Goal: Task Accomplishment & Management: Manage account settings

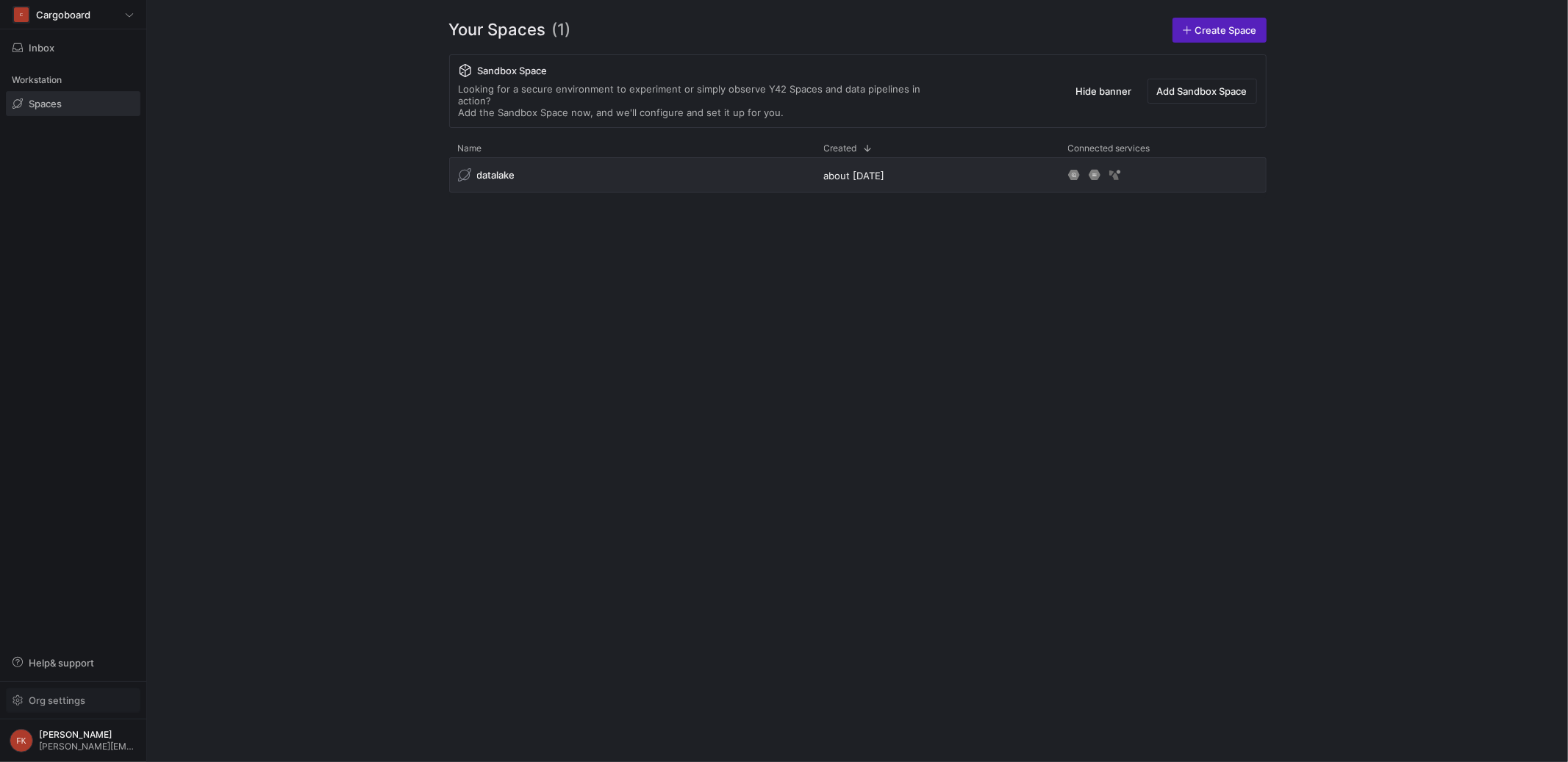
click at [121, 697] on span "Org settings" at bounding box center [73, 701] width 121 height 12
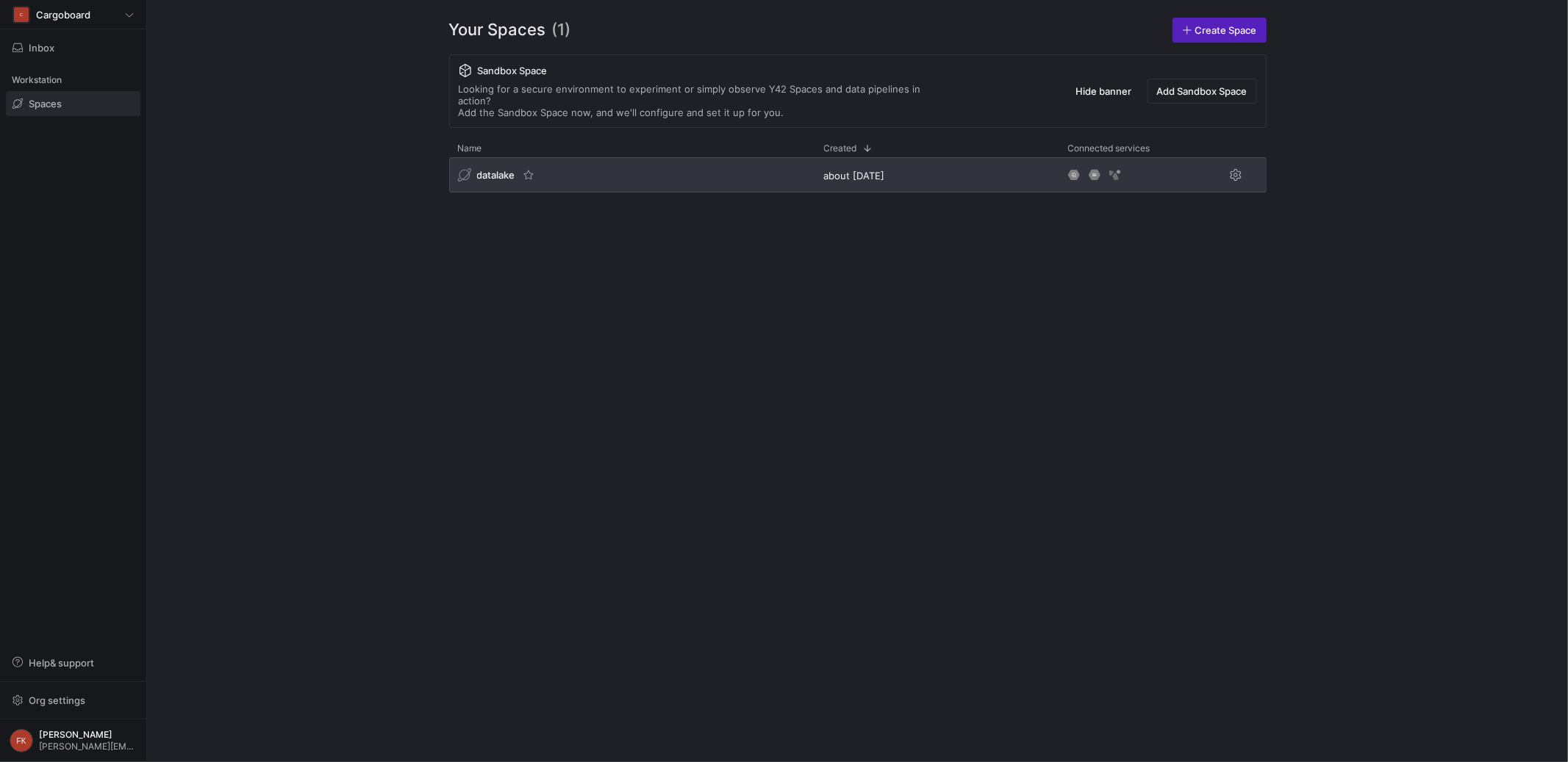
click at [504, 169] on span "datalake" at bounding box center [496, 175] width 39 height 12
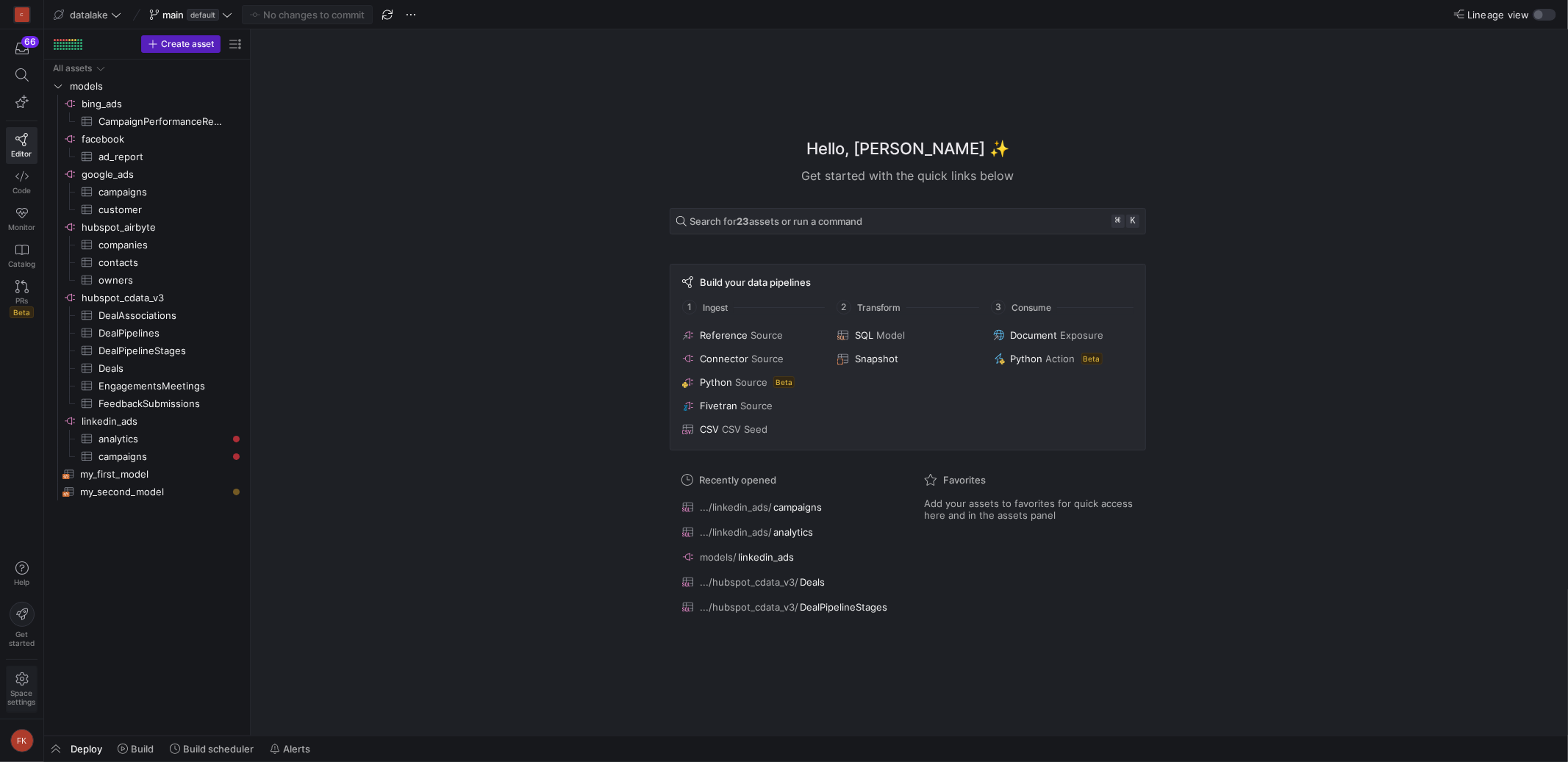
click at [27, 683] on icon at bounding box center [22, 679] width 13 height 13
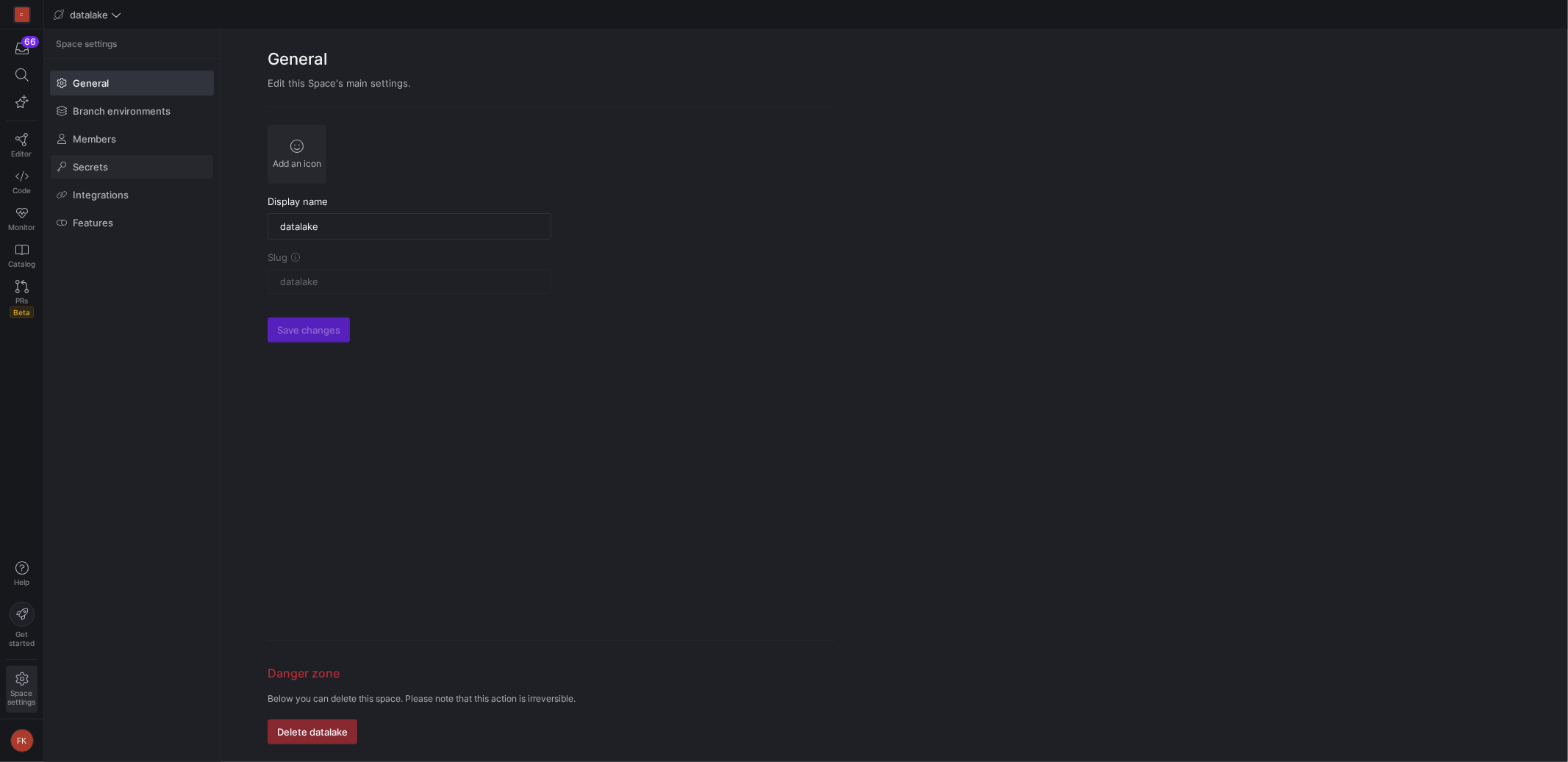
click at [141, 171] on span at bounding box center [132, 167] width 162 height 24
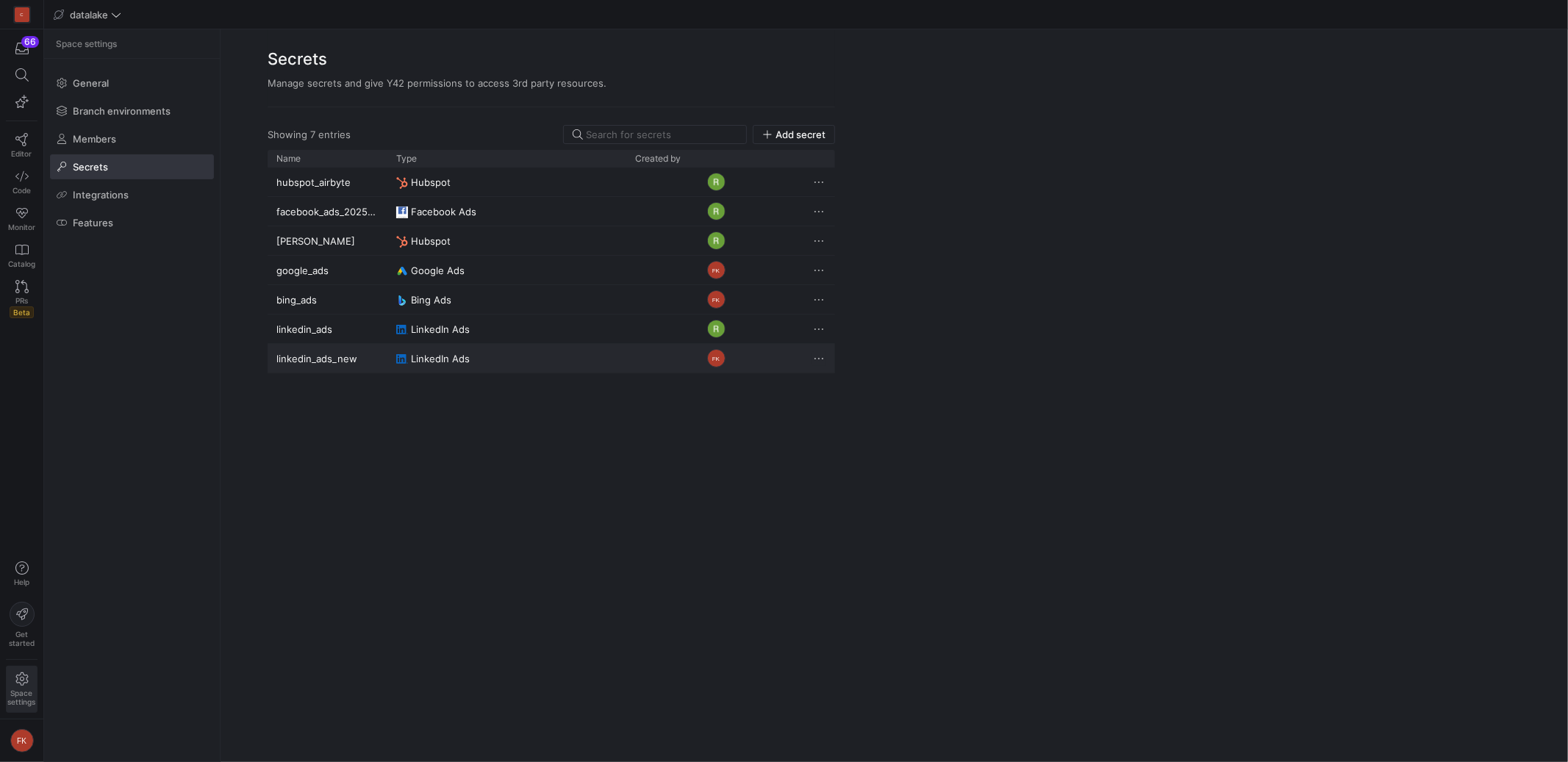
click at [816, 359] on span "Press SPACE to select this row." at bounding box center [818, 359] width 15 height 15
click at [748, 362] on div at bounding box center [784, 381] width 1568 height 762
click at [742, 361] on y42-user-avatar-cell-renderer "FK" at bounding box center [715, 358] width 161 height 27
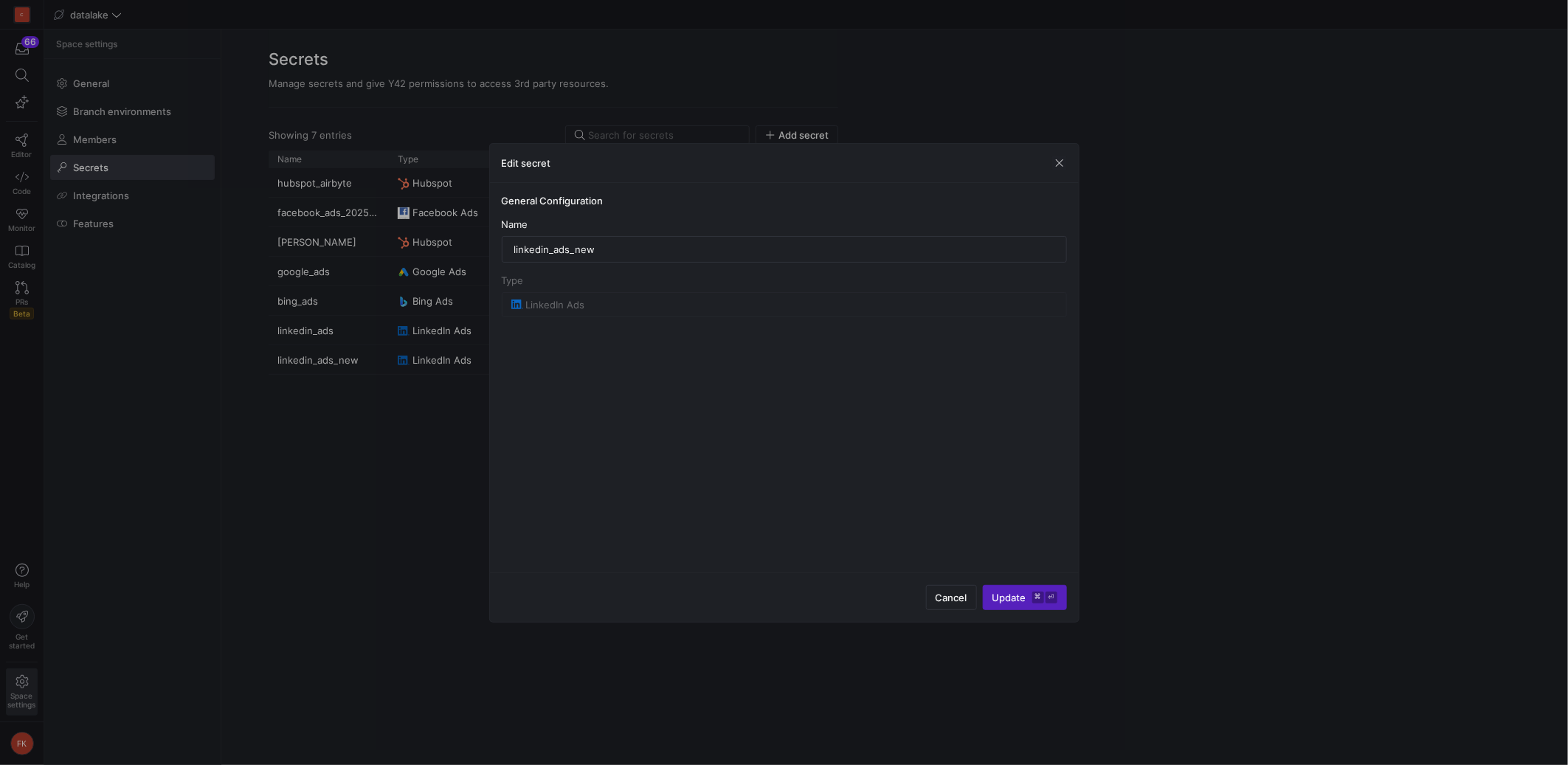
click at [1002, 598] on span "Update ⌘ ⏎" at bounding box center [1024, 598] width 65 height 12
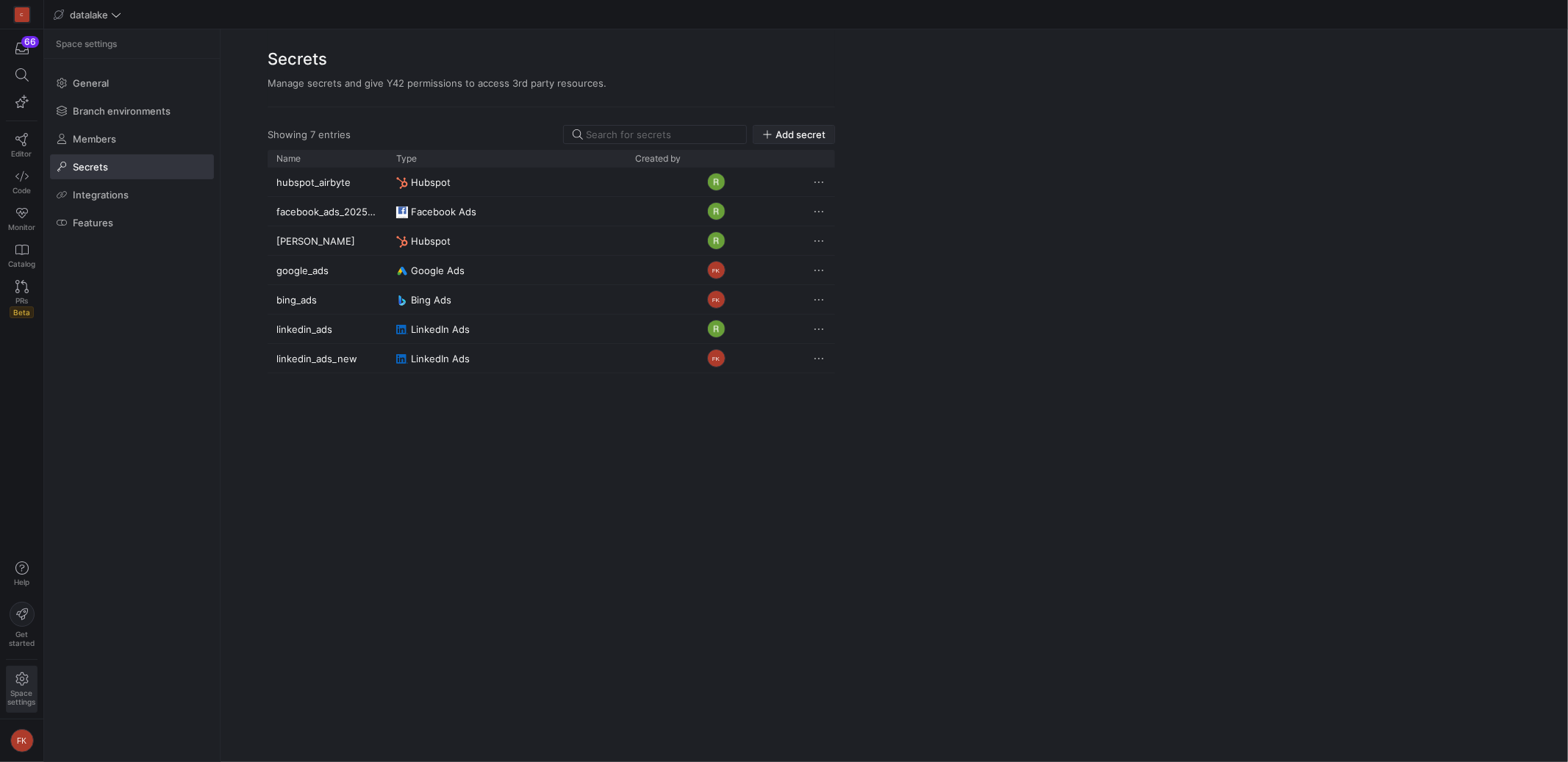
click at [792, 133] on span "Add secret" at bounding box center [800, 135] width 50 height 12
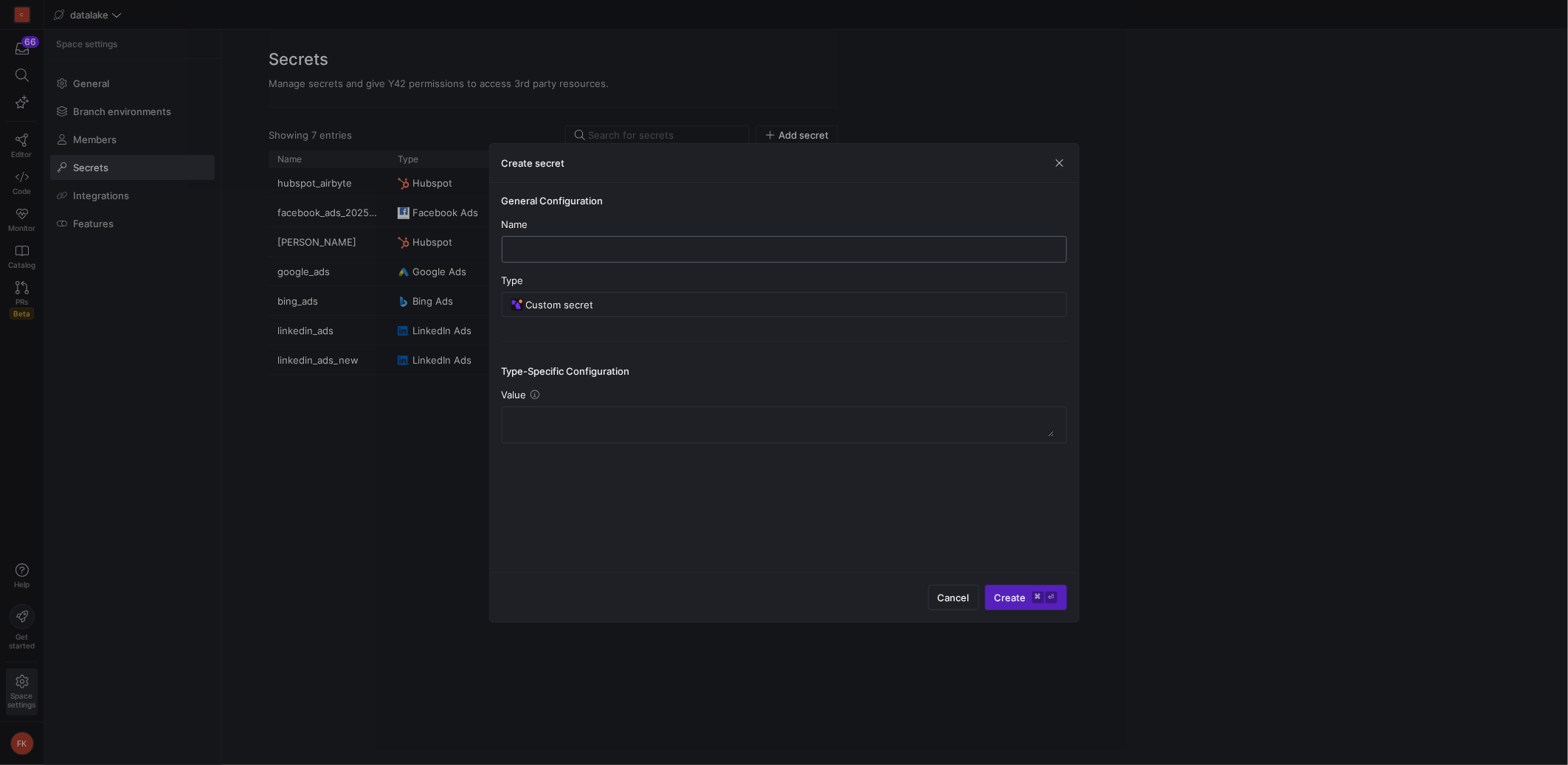
click at [691, 253] on input "text" at bounding box center [784, 250] width 540 height 12
type input "new"
click at [656, 310] on input "Custom secret" at bounding box center [791, 304] width 531 height 12
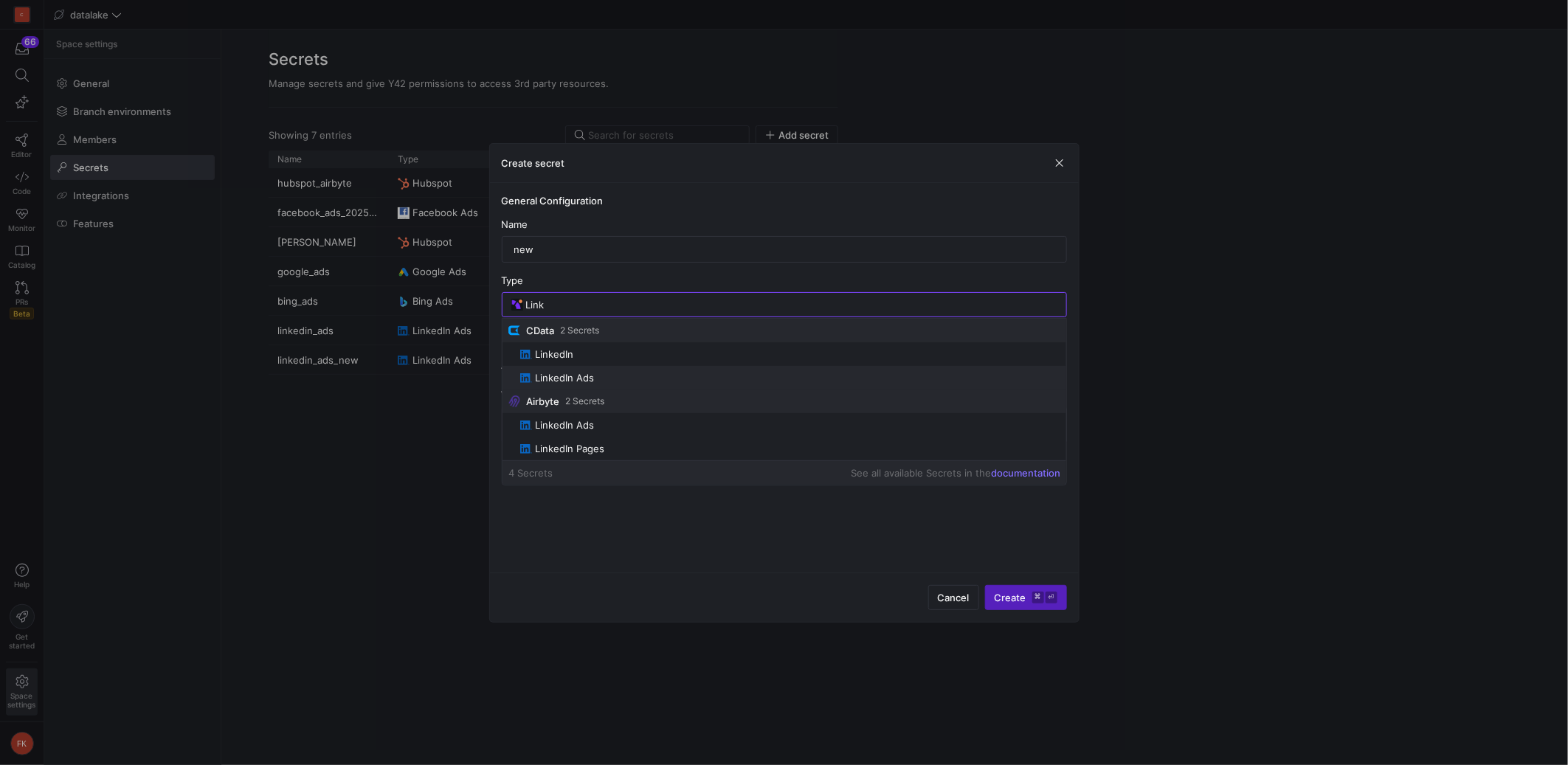
click at [647, 370] on mat-option "LinkedIn Ads" at bounding box center [784, 378] width 564 height 24
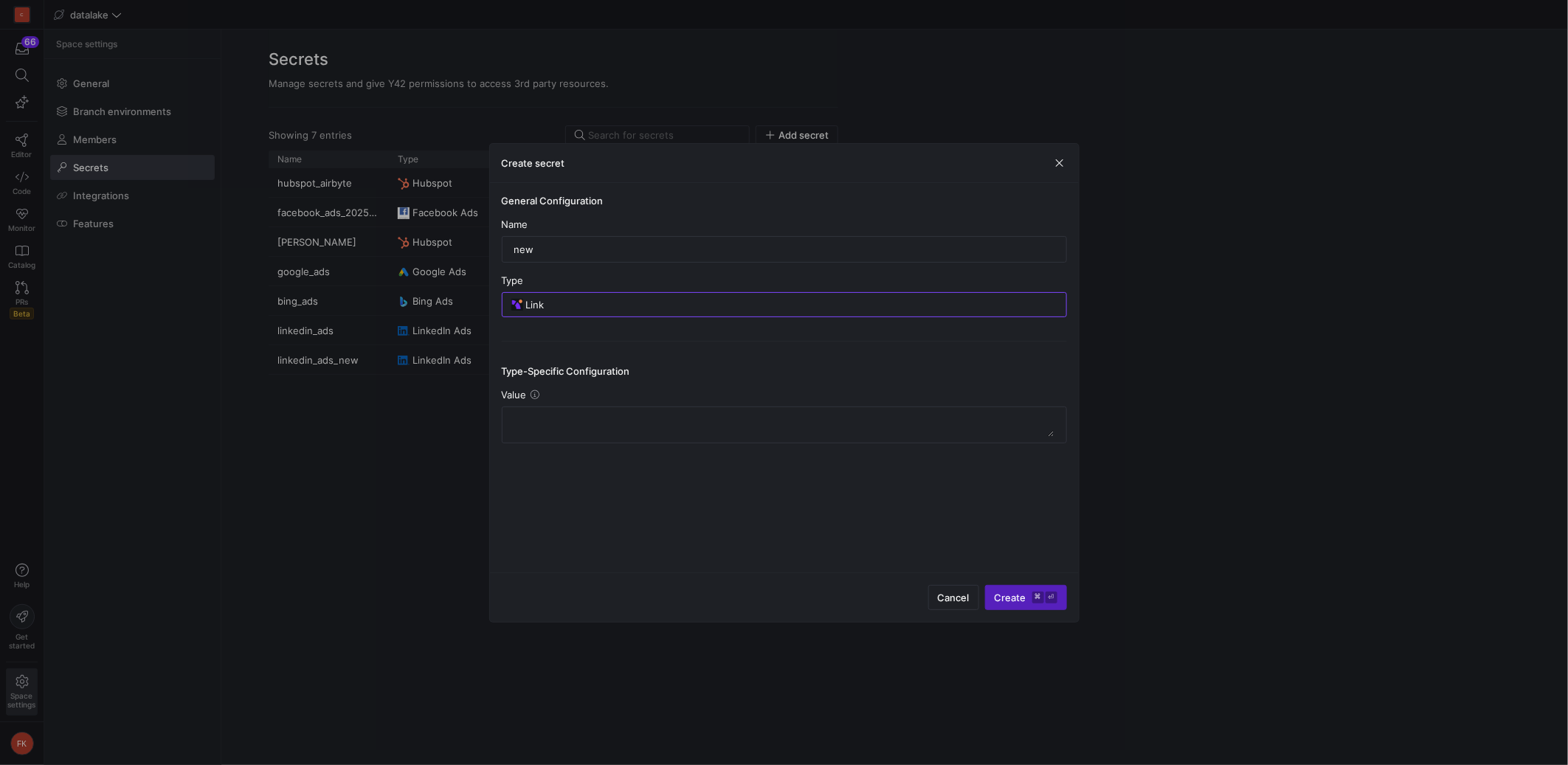
type input "LinkedIn Ads"
click at [1012, 589] on span "submit" at bounding box center [970, 598] width 190 height 24
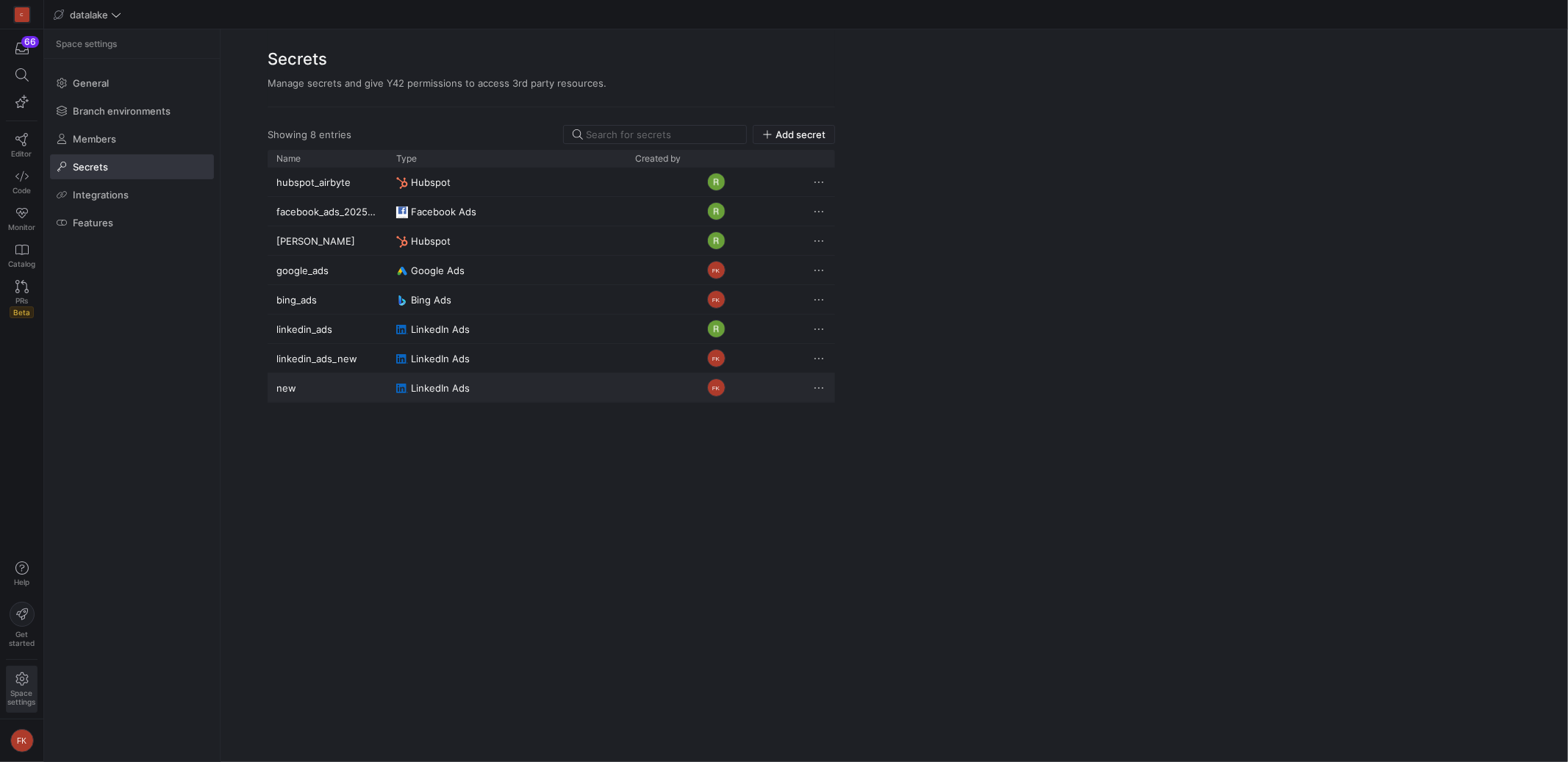
click at [827, 388] on div "Press SPACE to select this row." at bounding box center [820, 387] width 30 height 29
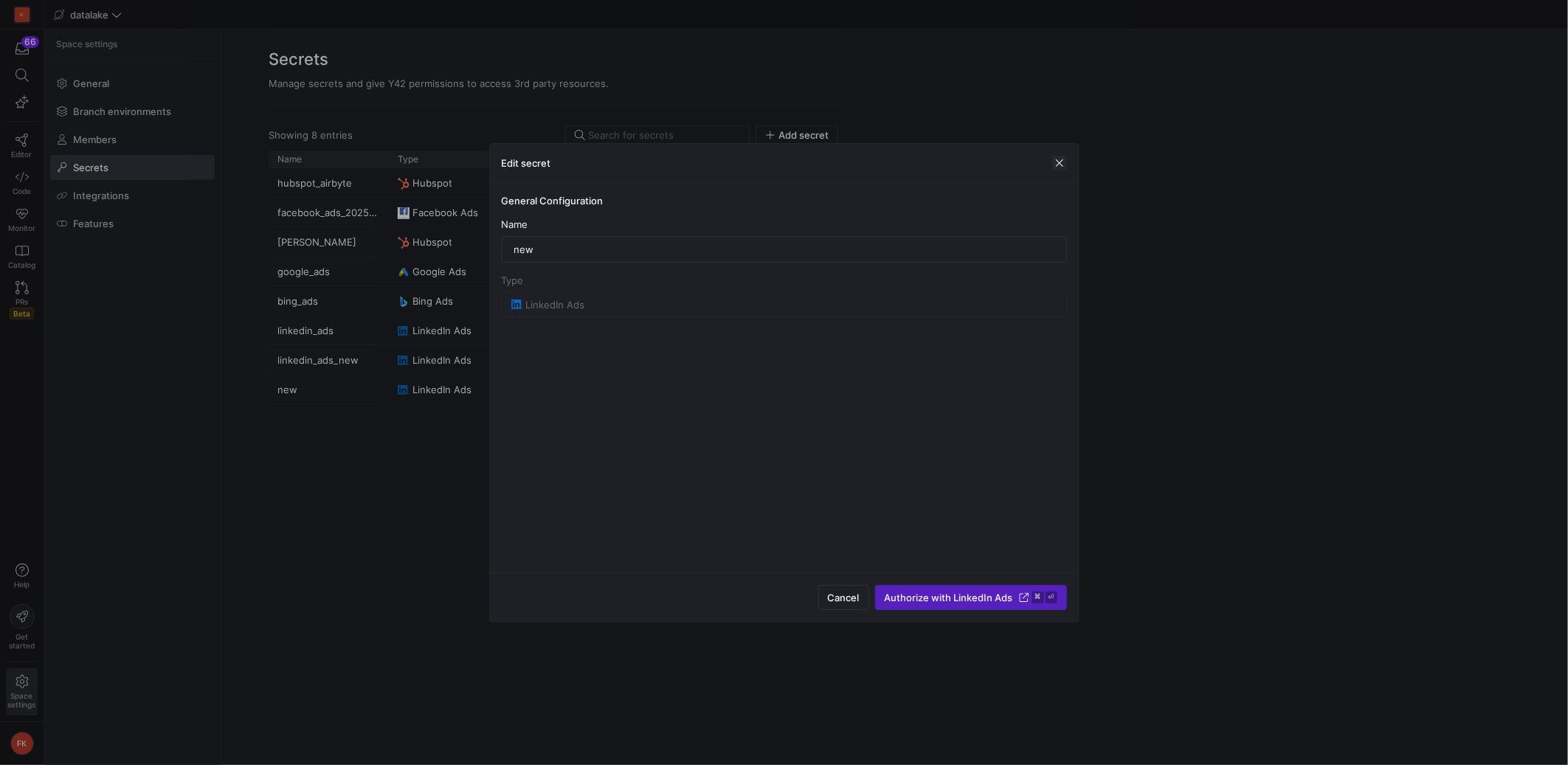
click at [1063, 163] on span "button" at bounding box center [1059, 163] width 15 height 15
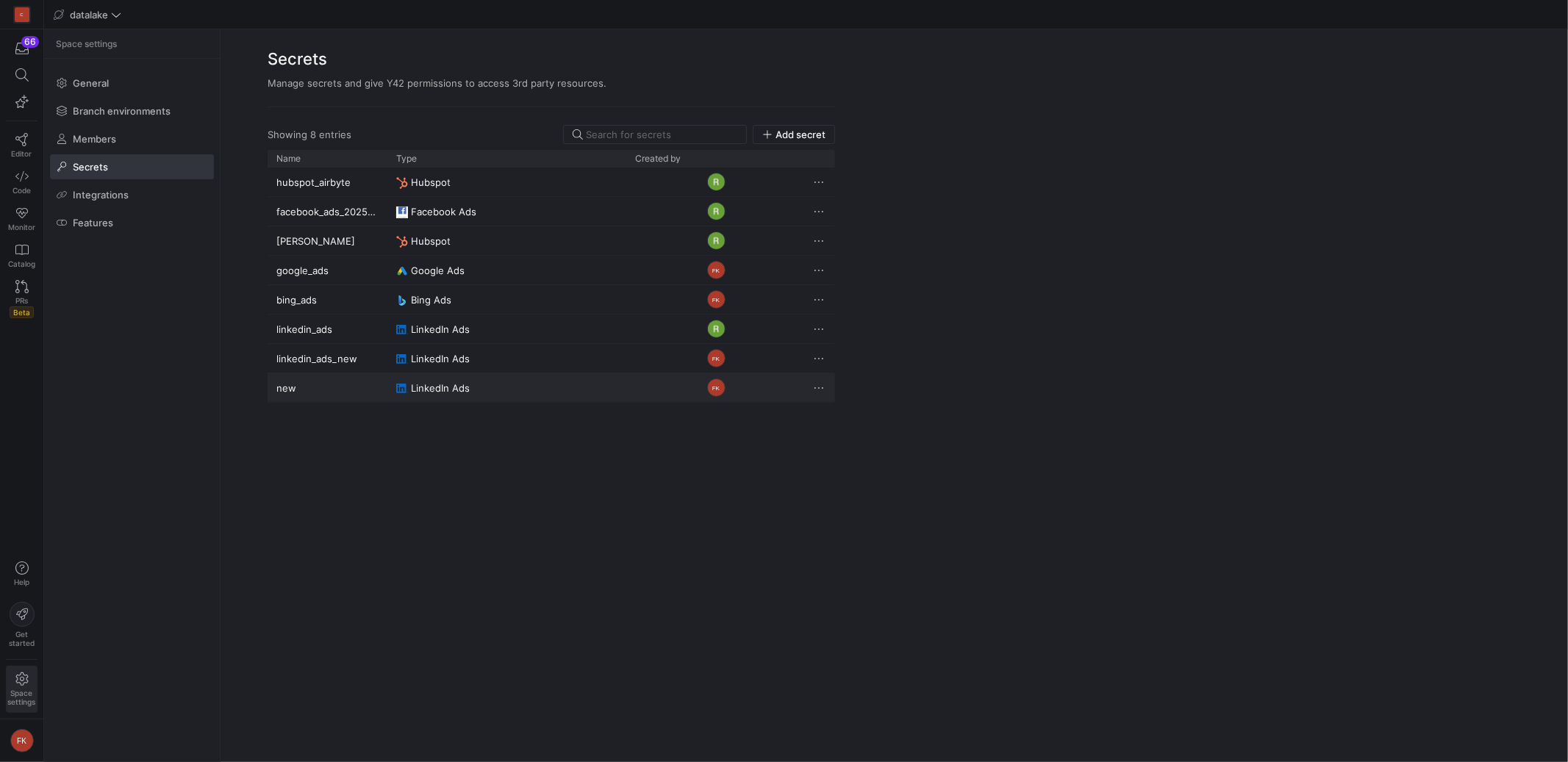
click at [816, 390] on span "Press SPACE to deselect this row." at bounding box center [818, 387] width 15 height 15
click at [847, 427] on span "Delete" at bounding box center [849, 432] width 30 height 12
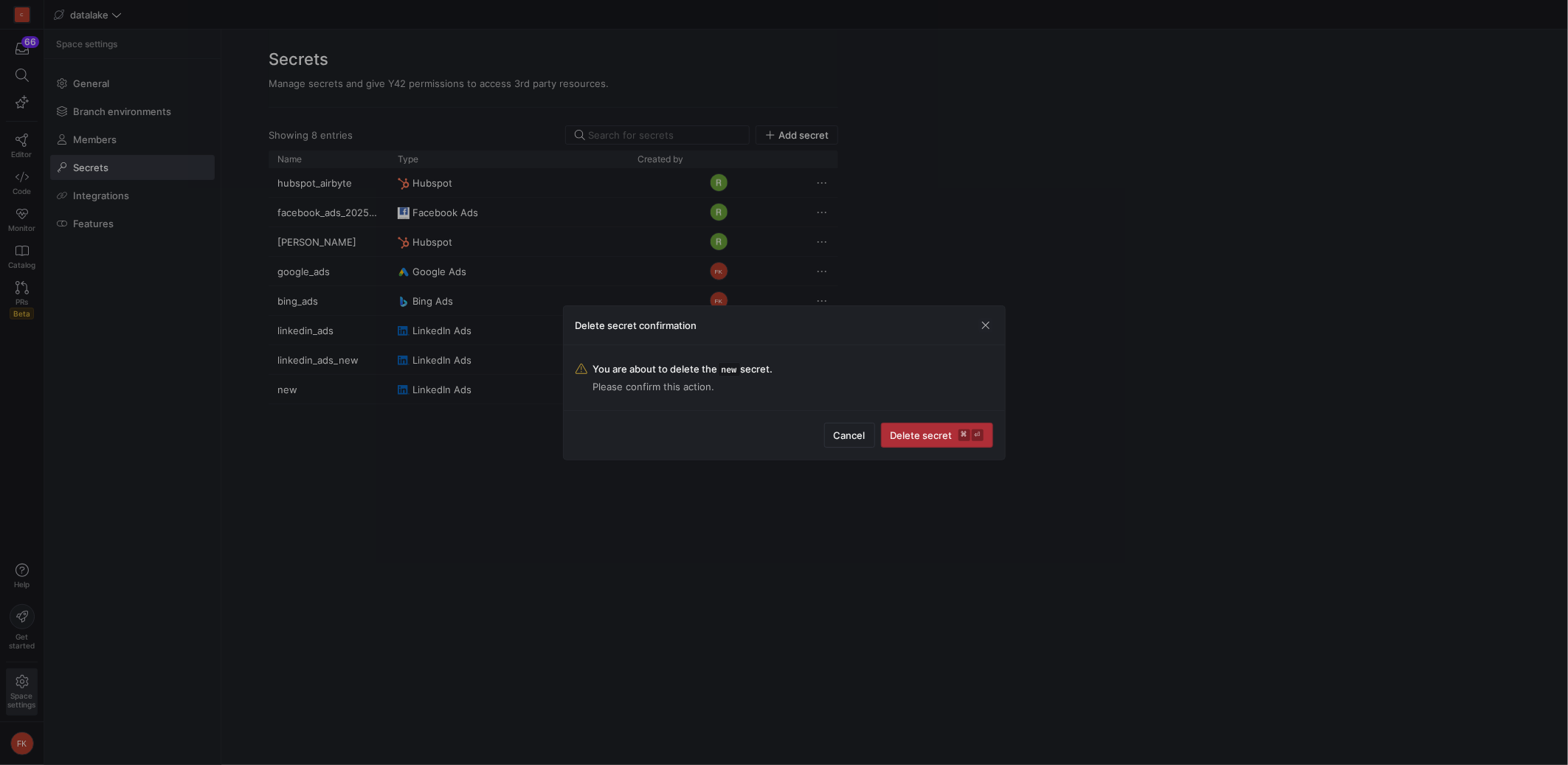
click at [944, 439] on span "Delete secret ⌘ ⏎" at bounding box center [937, 436] width 92 height 12
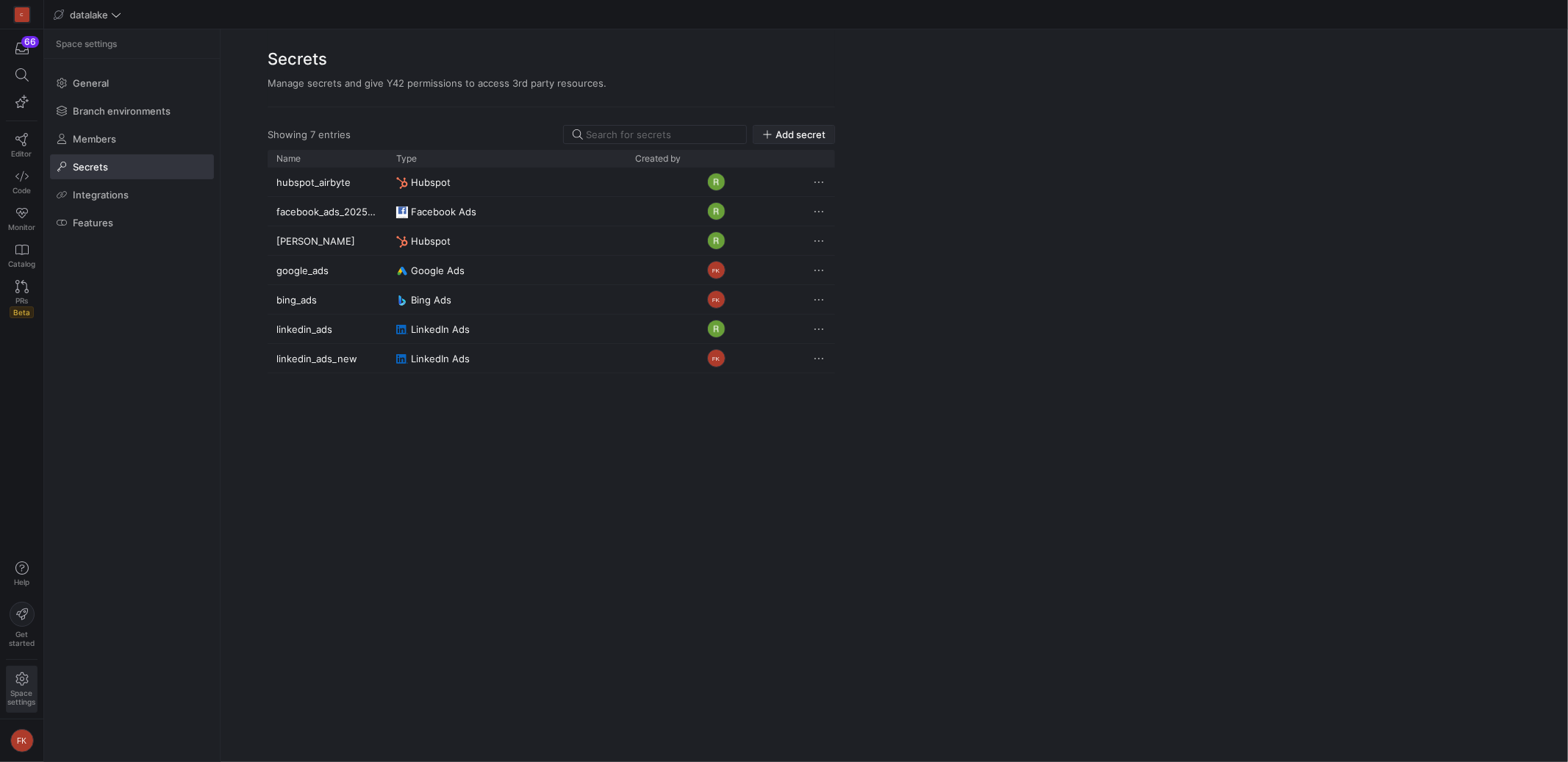
click at [790, 138] on span "Add secret" at bounding box center [800, 135] width 50 height 12
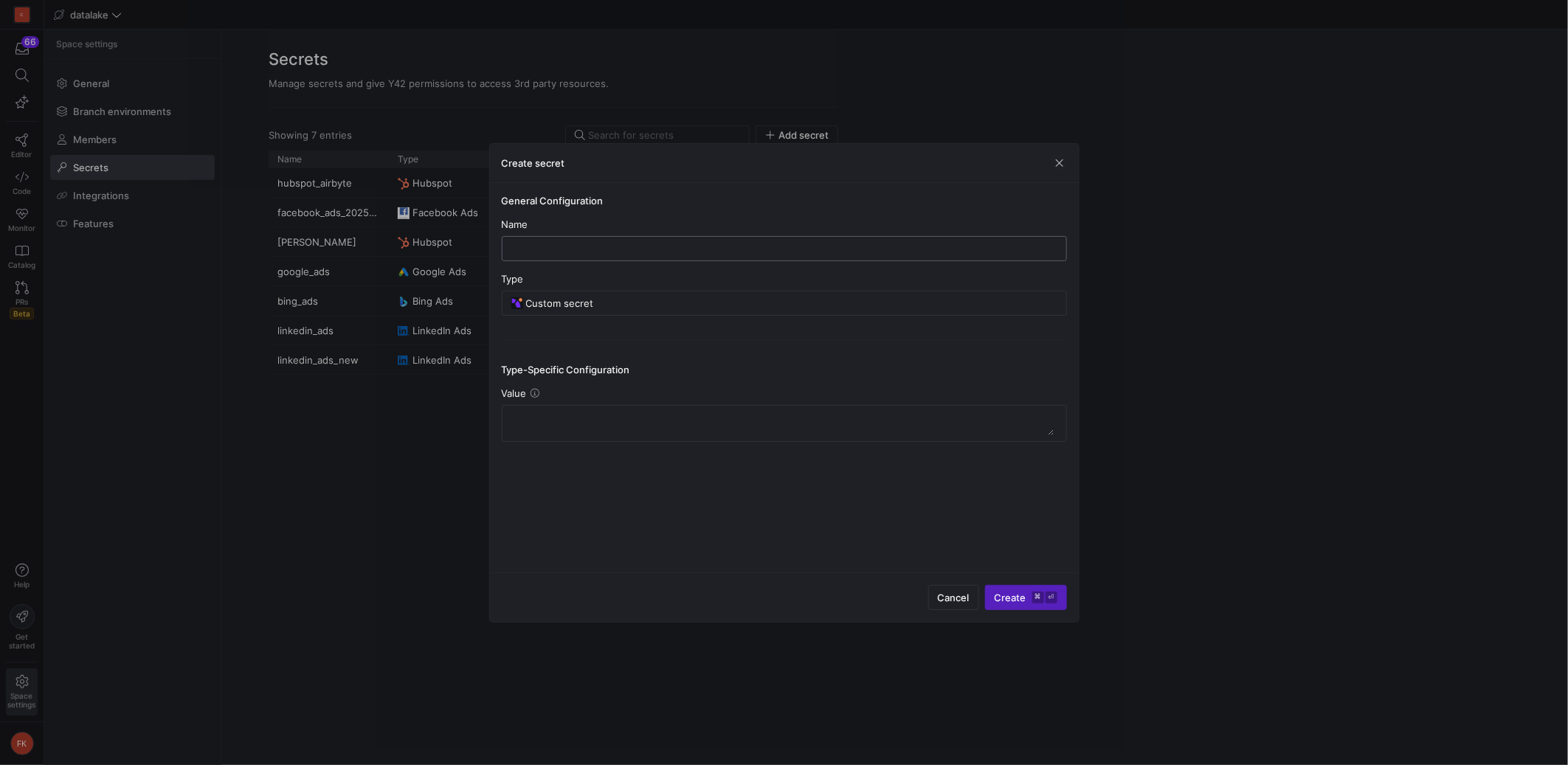
click at [703, 249] on input "text" at bounding box center [784, 249] width 540 height 12
type input "new"
click at [682, 298] on input "Custom secret" at bounding box center [791, 304] width 531 height 12
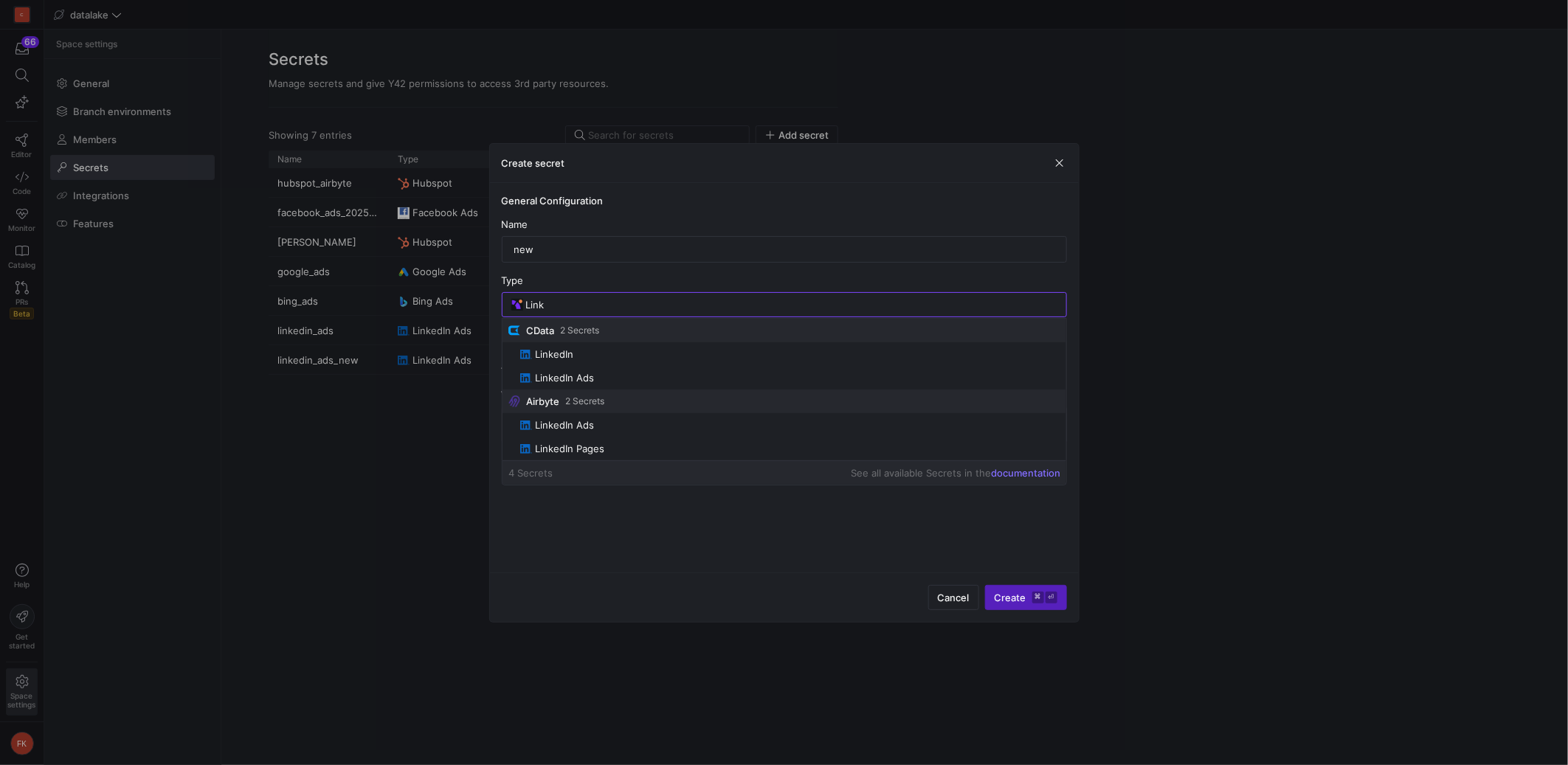
click at [650, 377] on span "LinkedIn Ads" at bounding box center [789, 378] width 540 height 12
type input "LinkedIn Ads"
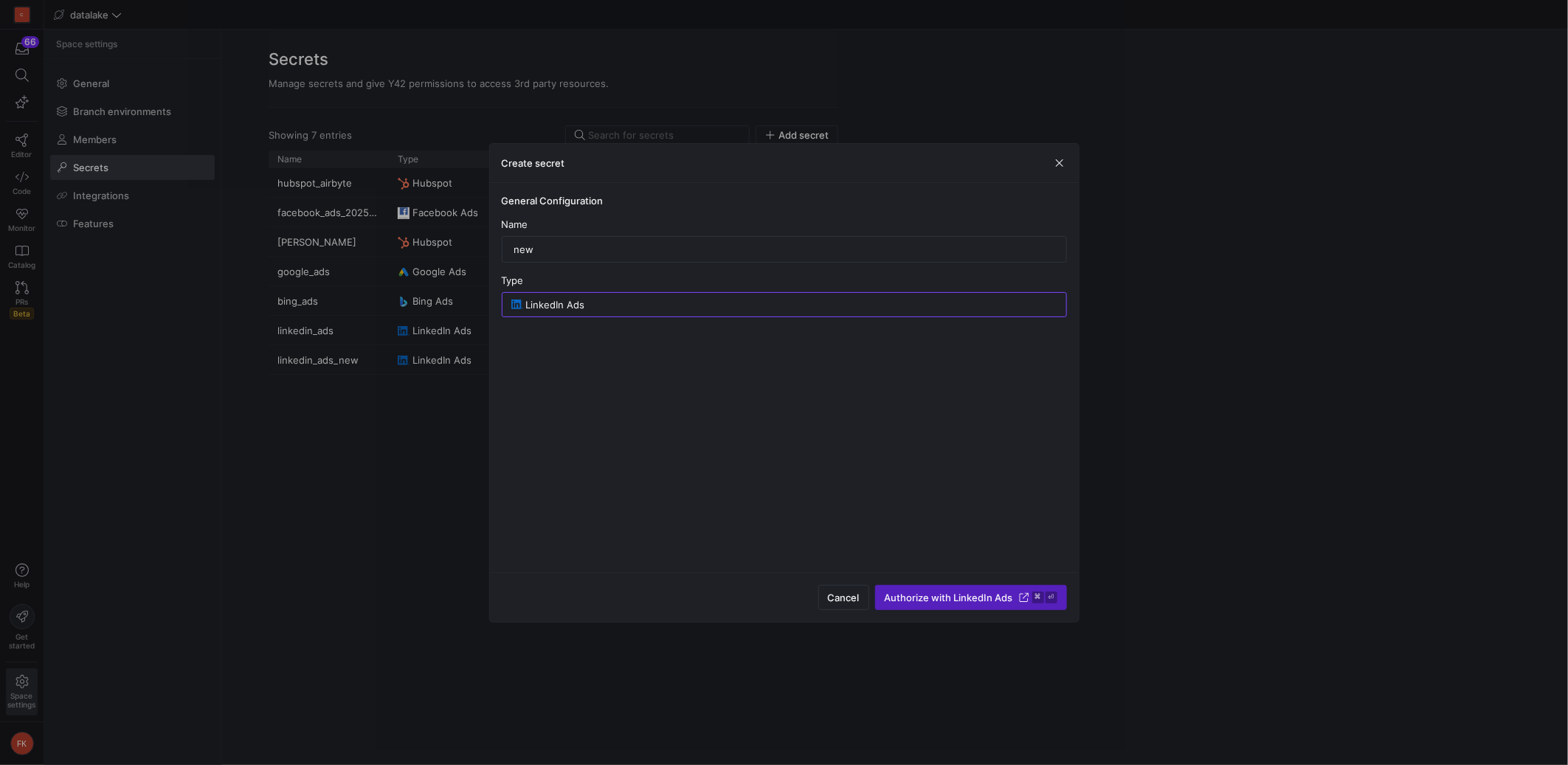
click at [974, 596] on span "Authorize with LinkedIn Ads" at bounding box center [949, 598] width 128 height 12
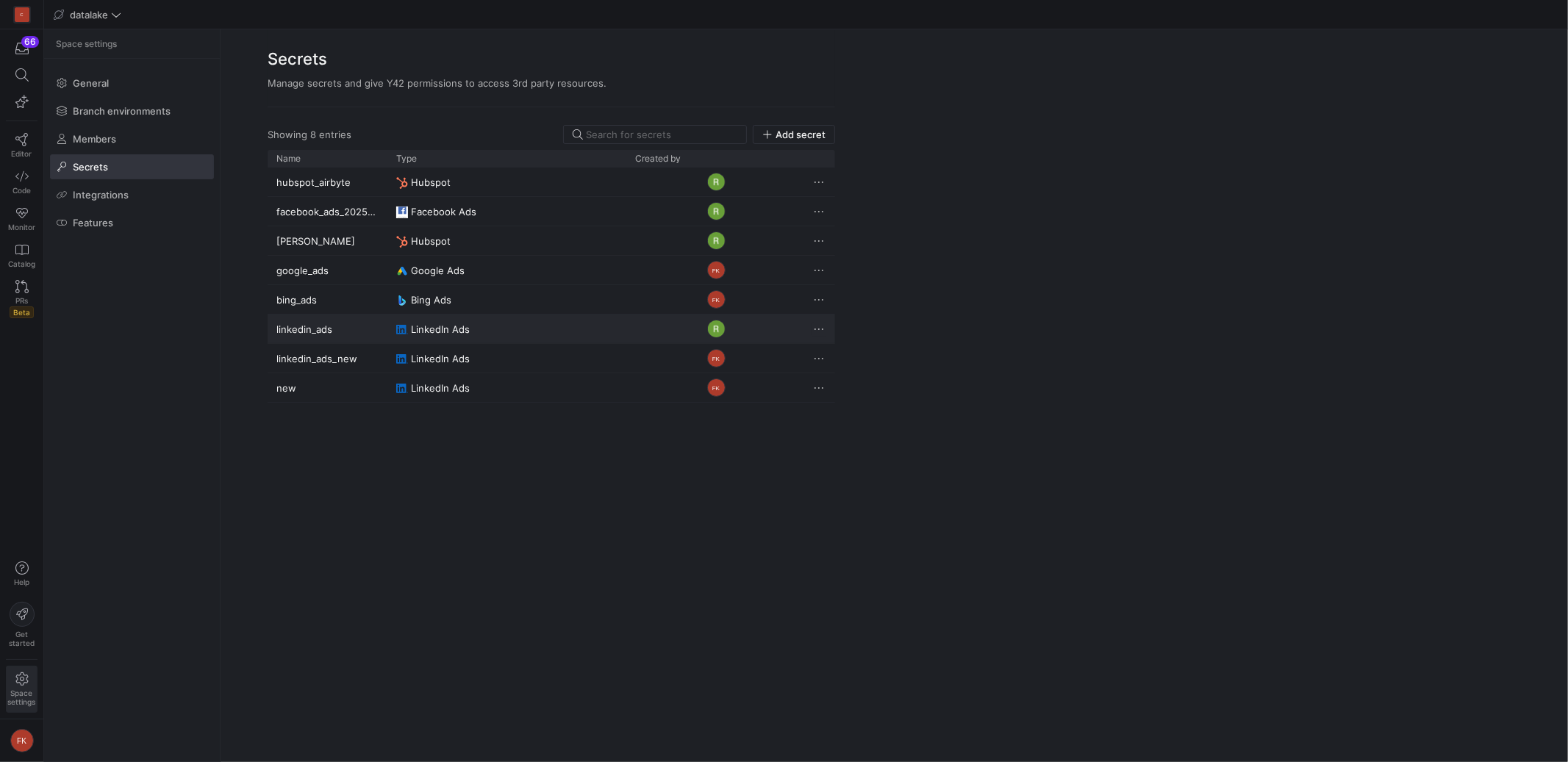
click at [822, 326] on span "Press SPACE to select this row." at bounding box center [818, 329] width 15 height 15
click at [842, 371] on span "Delete" at bounding box center [849, 373] width 30 height 12
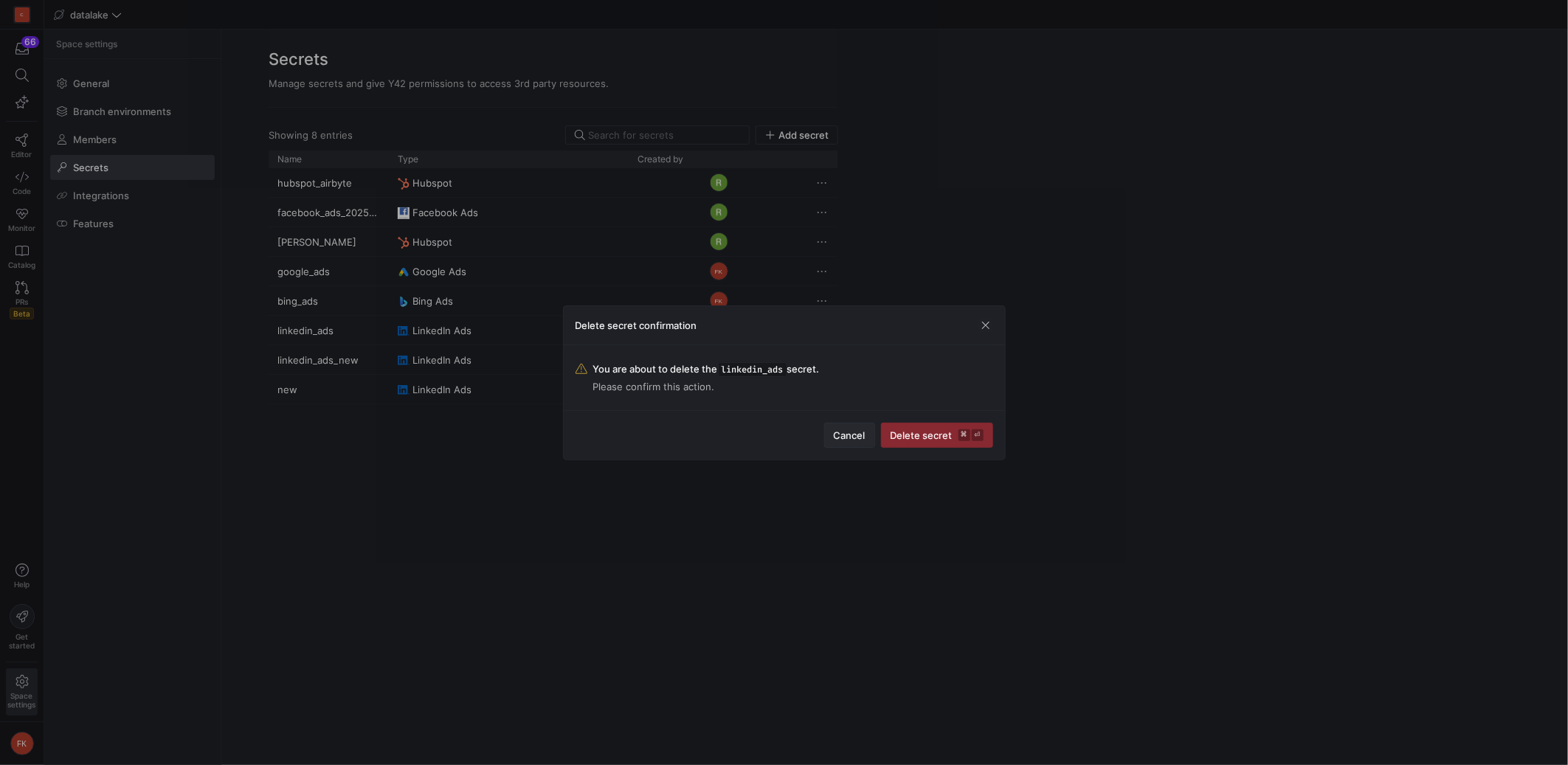
click at [847, 437] on span "Cancel" at bounding box center [849, 436] width 32 height 12
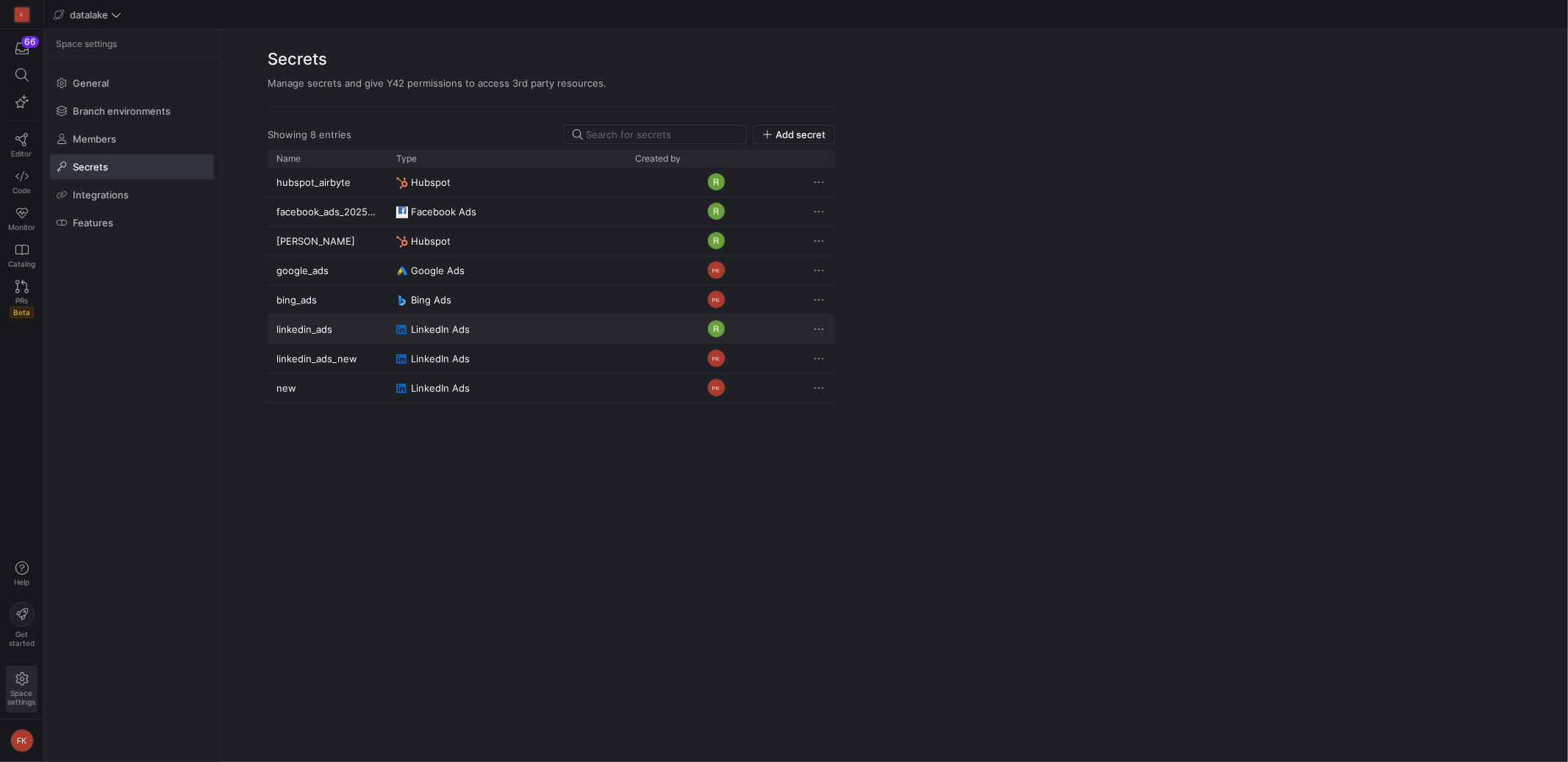
click at [821, 330] on span "Press SPACE to select this row." at bounding box center [818, 329] width 15 height 15
click at [844, 365] on button "Delete" at bounding box center [872, 373] width 120 height 24
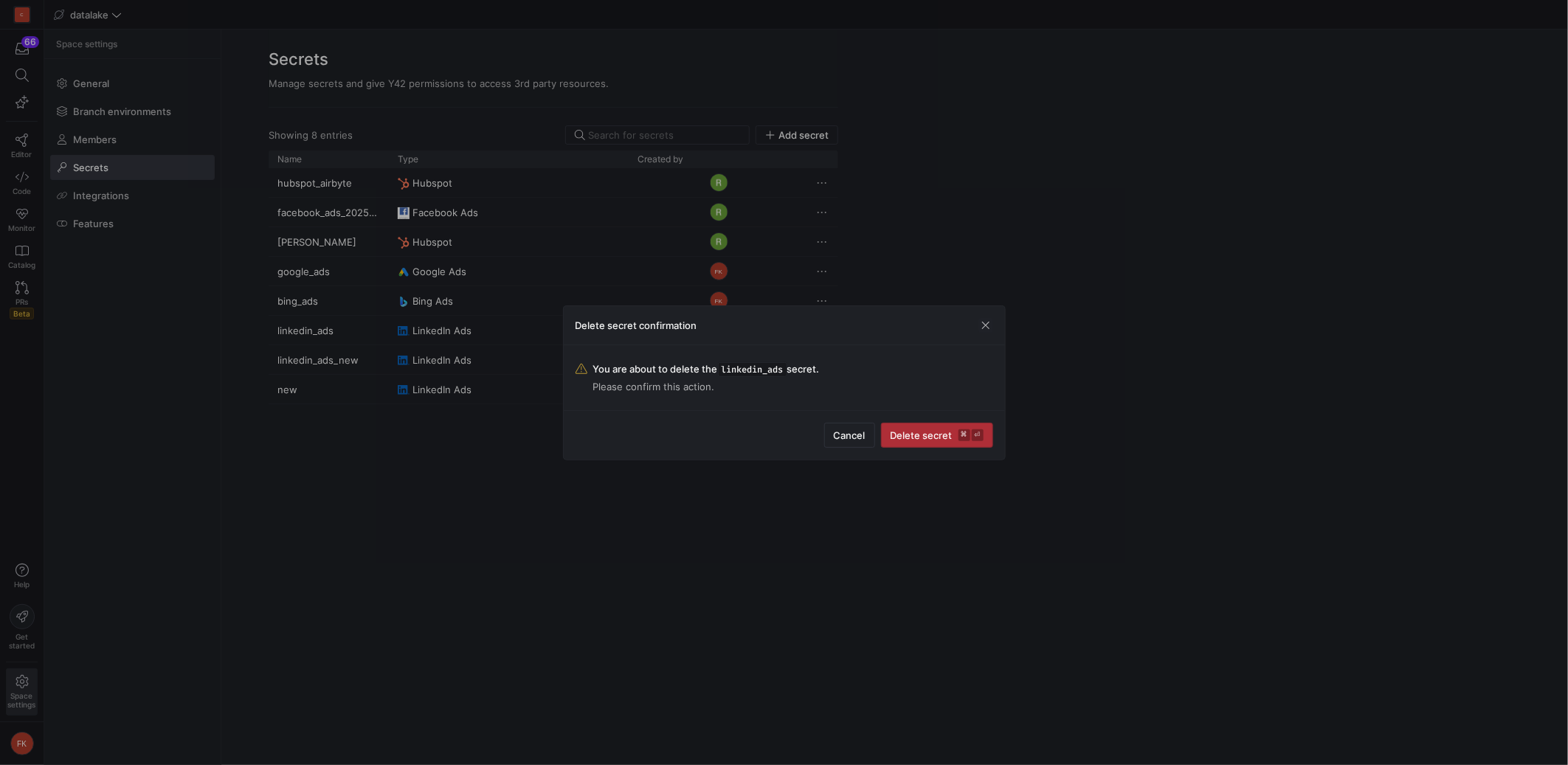
click at [934, 442] on span "submit" at bounding box center [937, 436] width 110 height 24
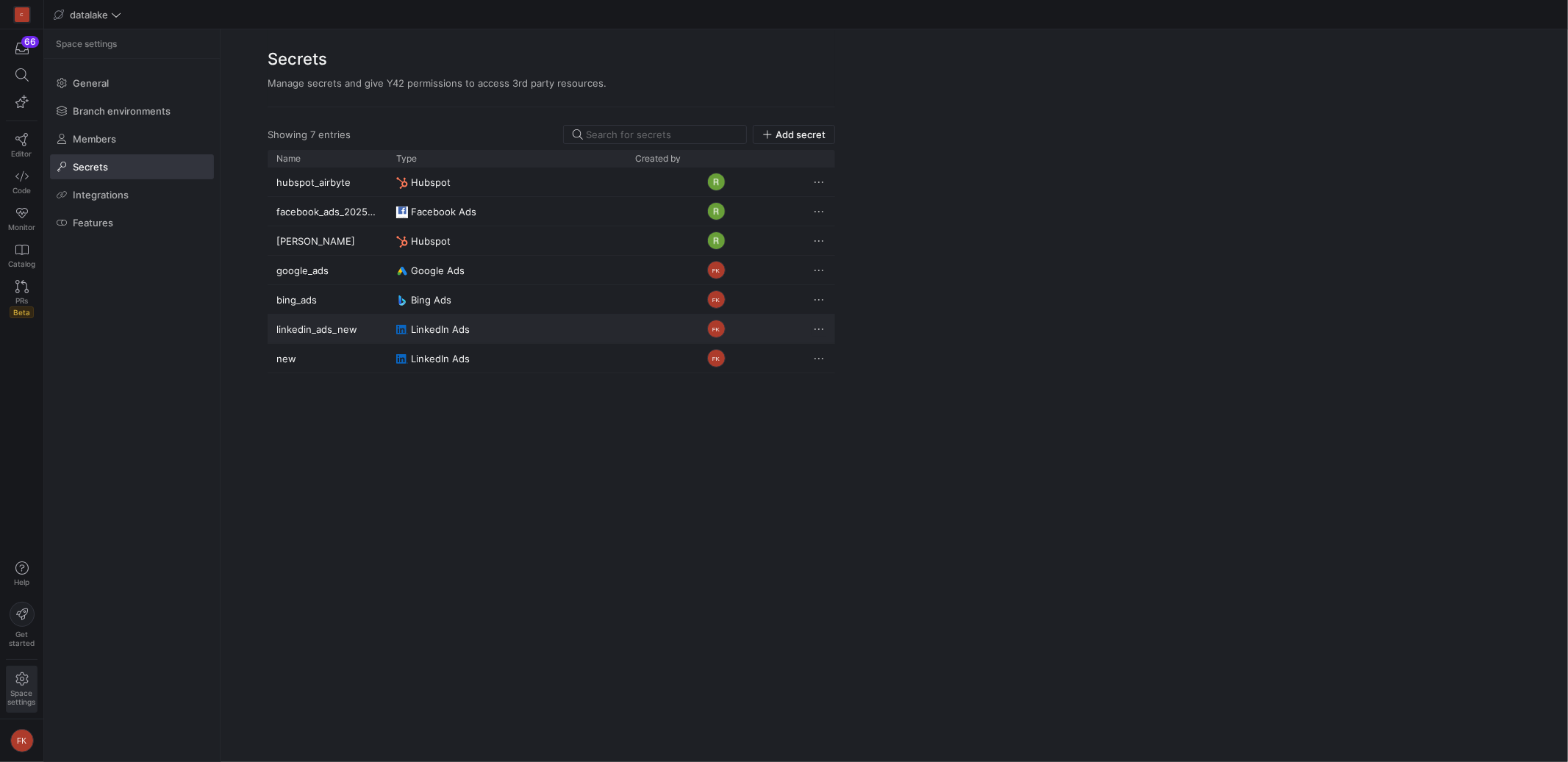
click at [819, 328] on span "Press SPACE to select this row." at bounding box center [818, 329] width 15 height 15
click at [870, 375] on span "Delete" at bounding box center [872, 373] width 102 height 12
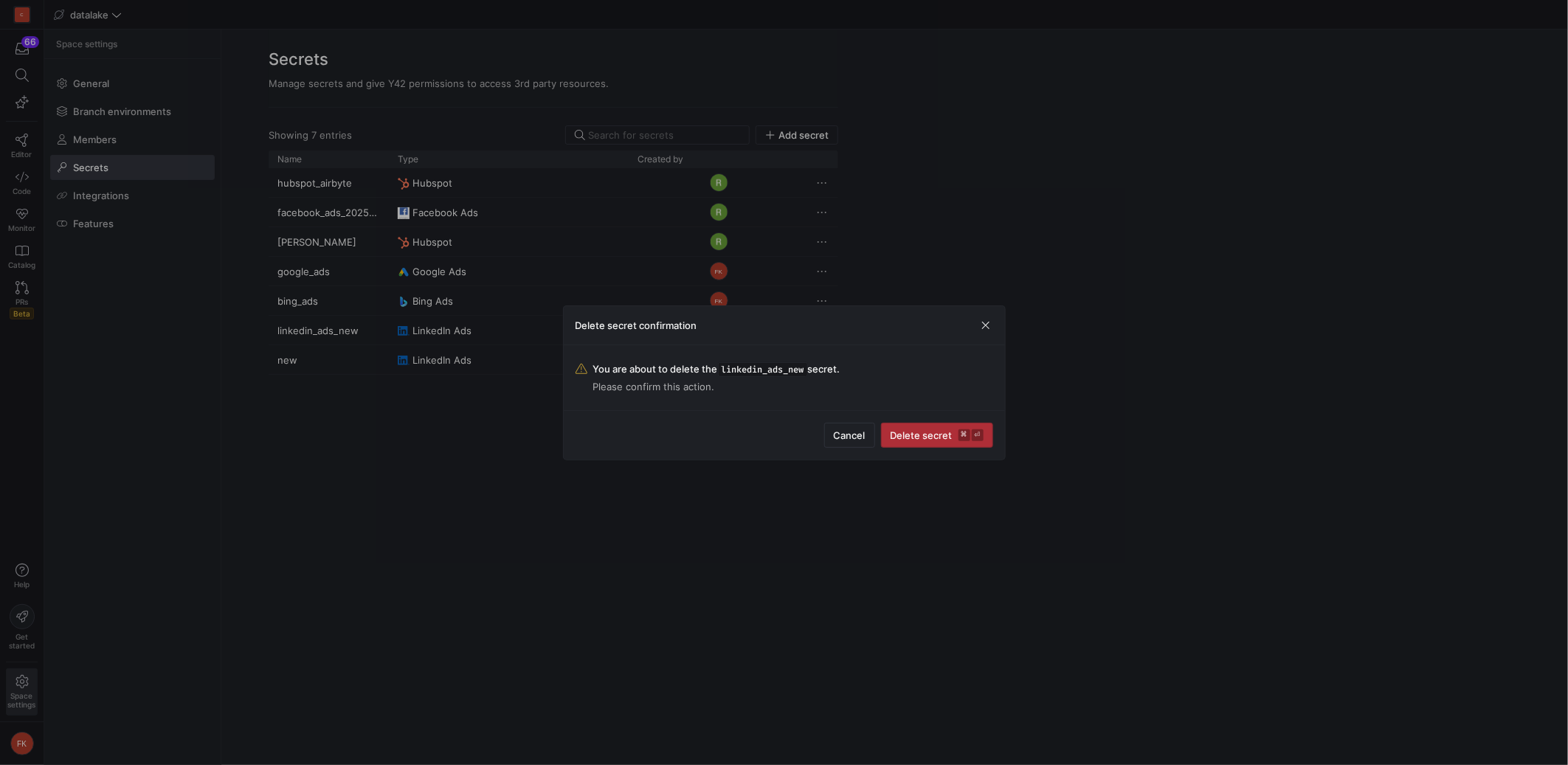
click at [933, 434] on span "Delete secret ⌘ ⏎" at bounding box center [937, 436] width 92 height 12
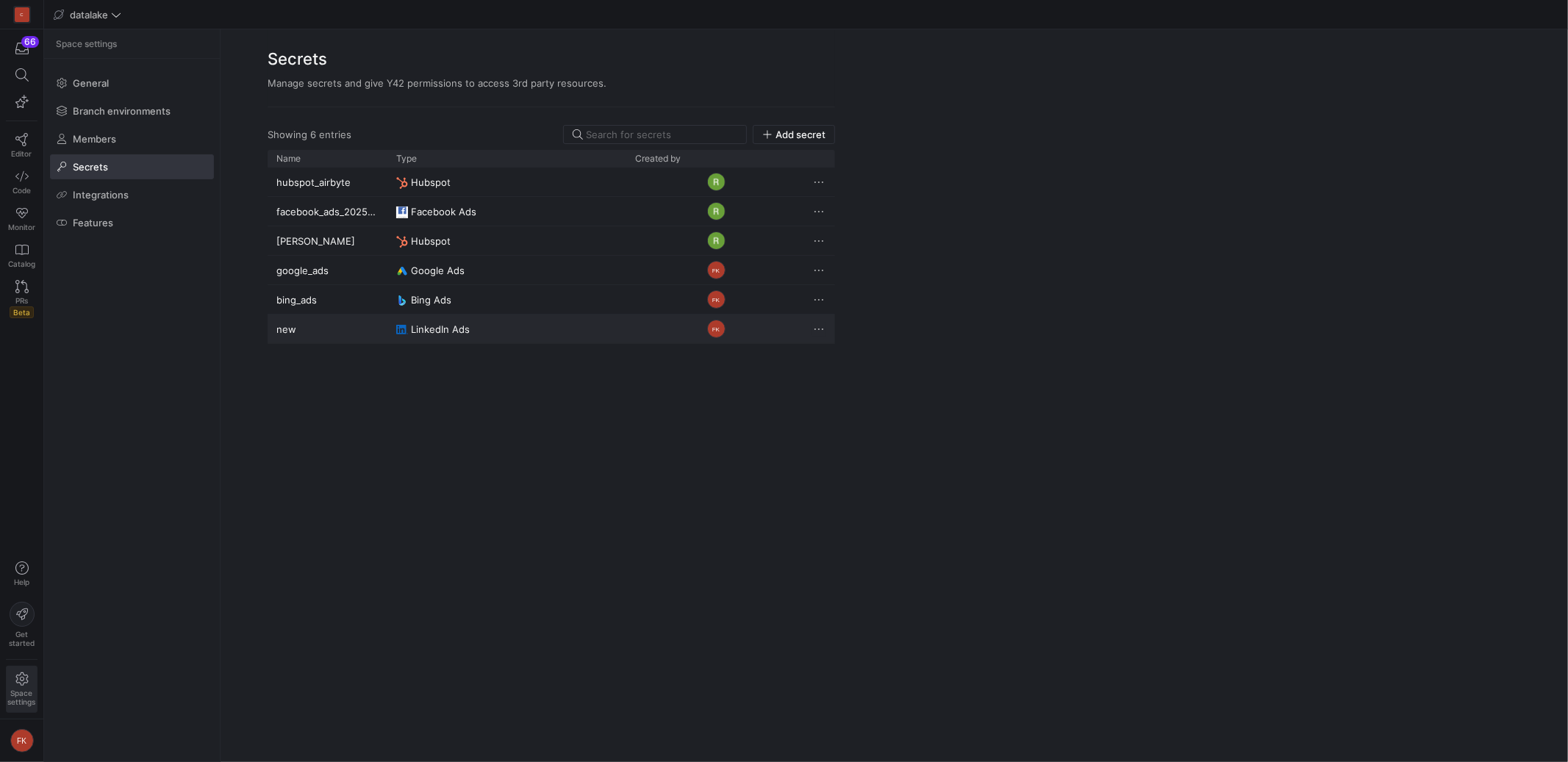
click at [816, 332] on span "Press SPACE to select this row." at bounding box center [818, 329] width 15 height 15
click at [825, 348] on span "Rename" at bounding box center [839, 349] width 37 height 12
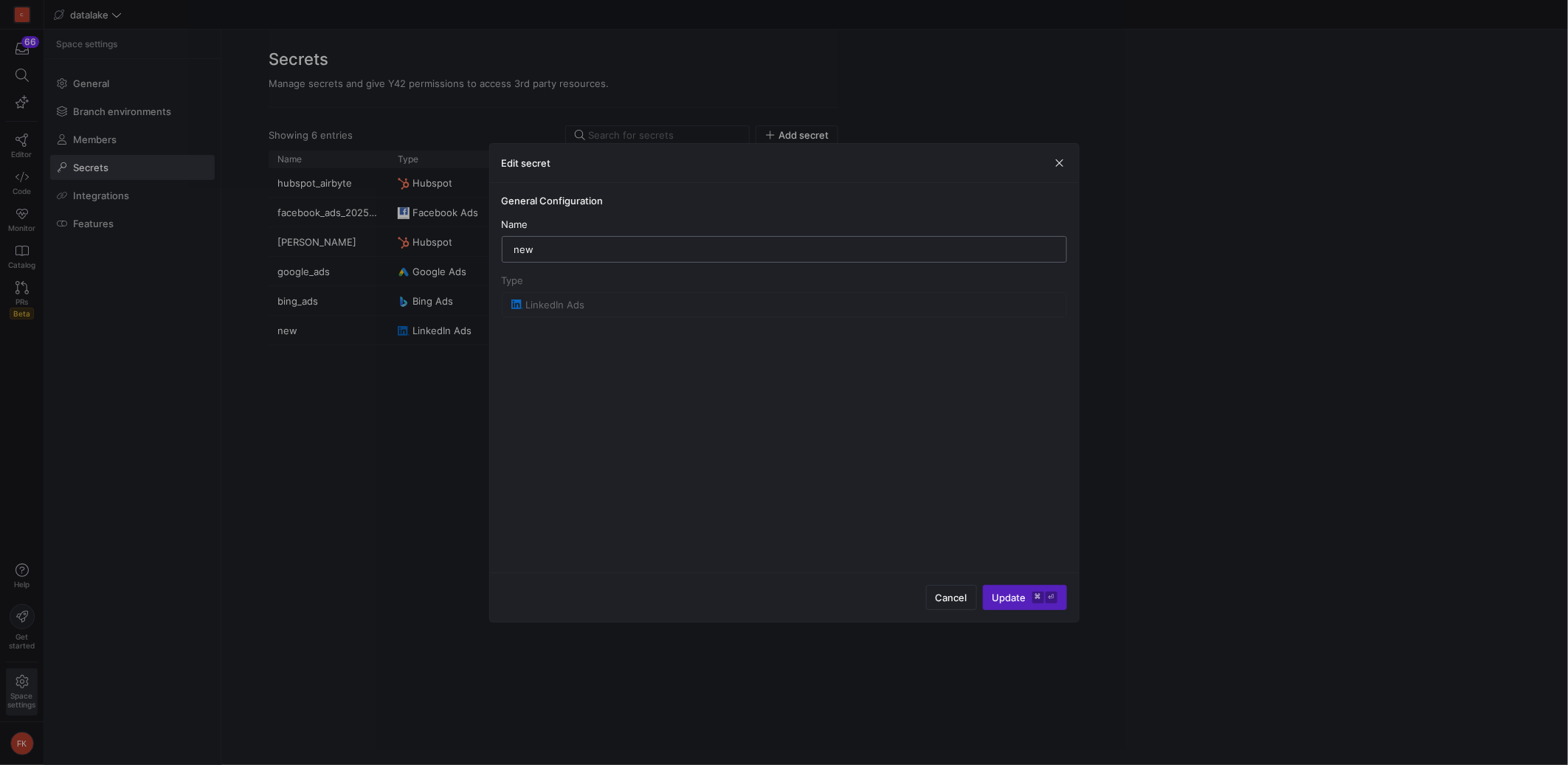
click at [655, 250] on input "new" at bounding box center [784, 250] width 540 height 12
type input "linkedin_ads"
click at [1005, 589] on span "submit" at bounding box center [1024, 598] width 83 height 24
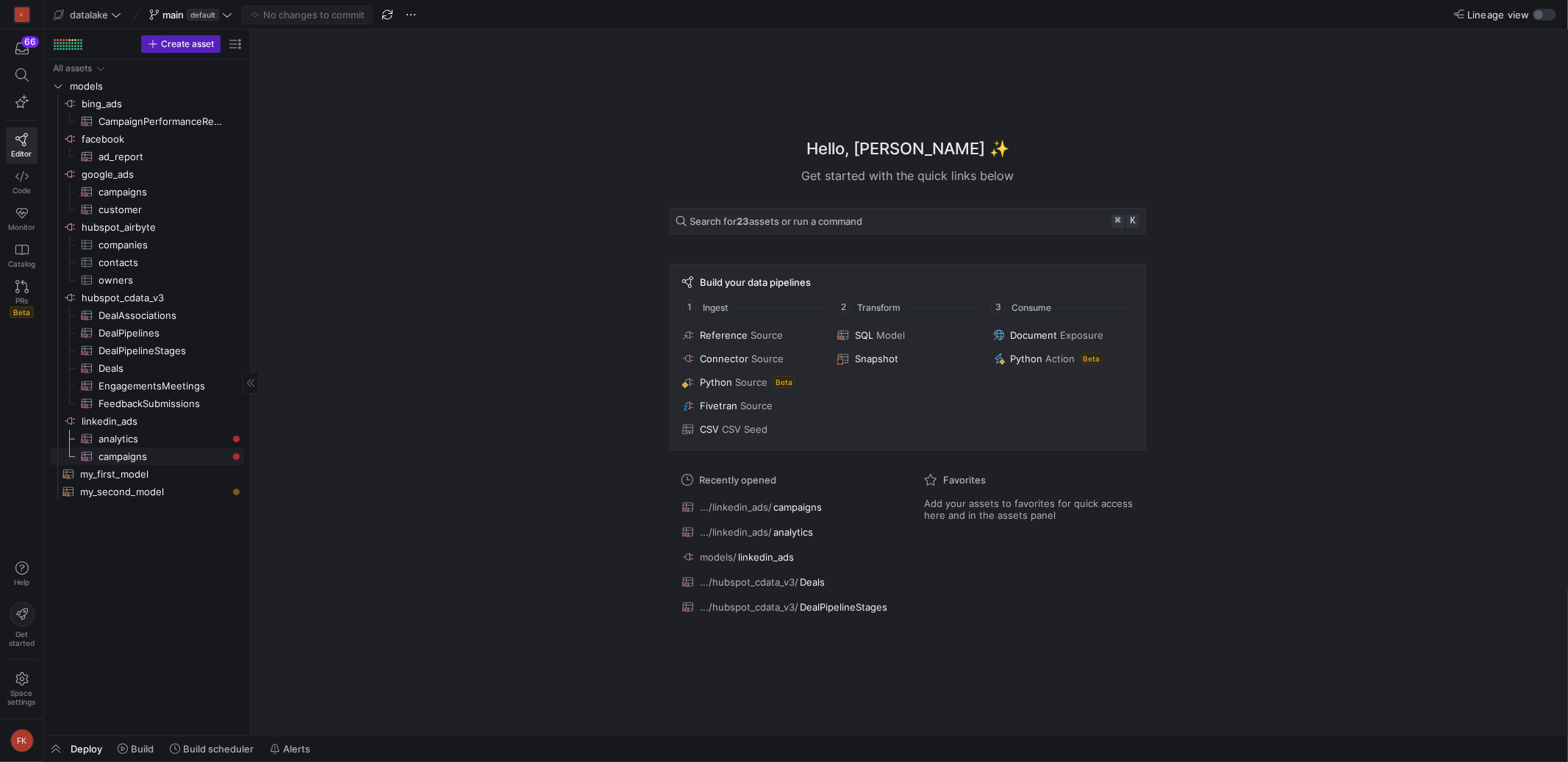
click at [166, 450] on span "campaigns​​​​​​​​​" at bounding box center [162, 457] width 129 height 17
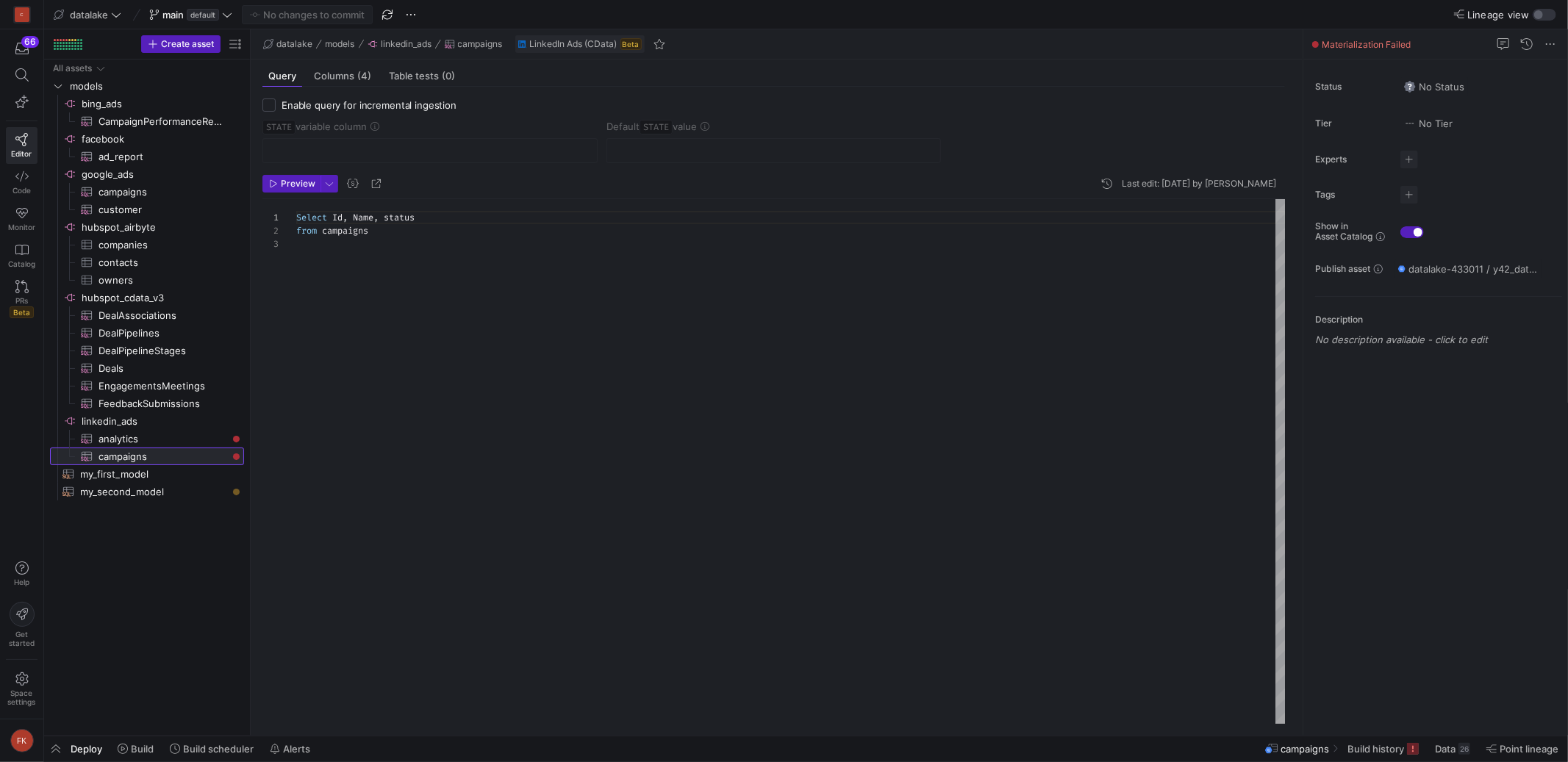
scroll to position [26, 0]
click at [150, 747] on span "Build" at bounding box center [142, 749] width 23 height 12
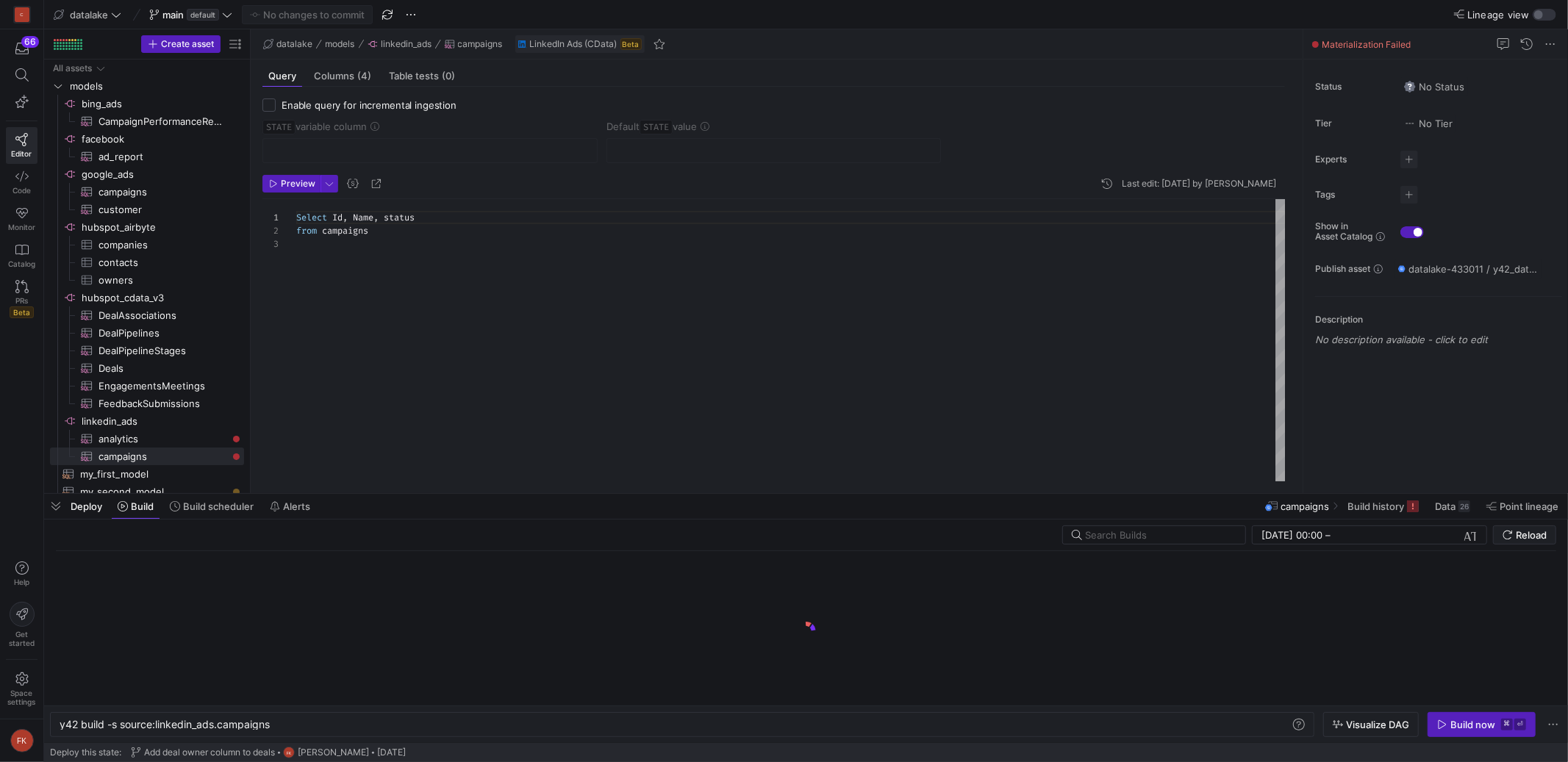
scroll to position [0, 210]
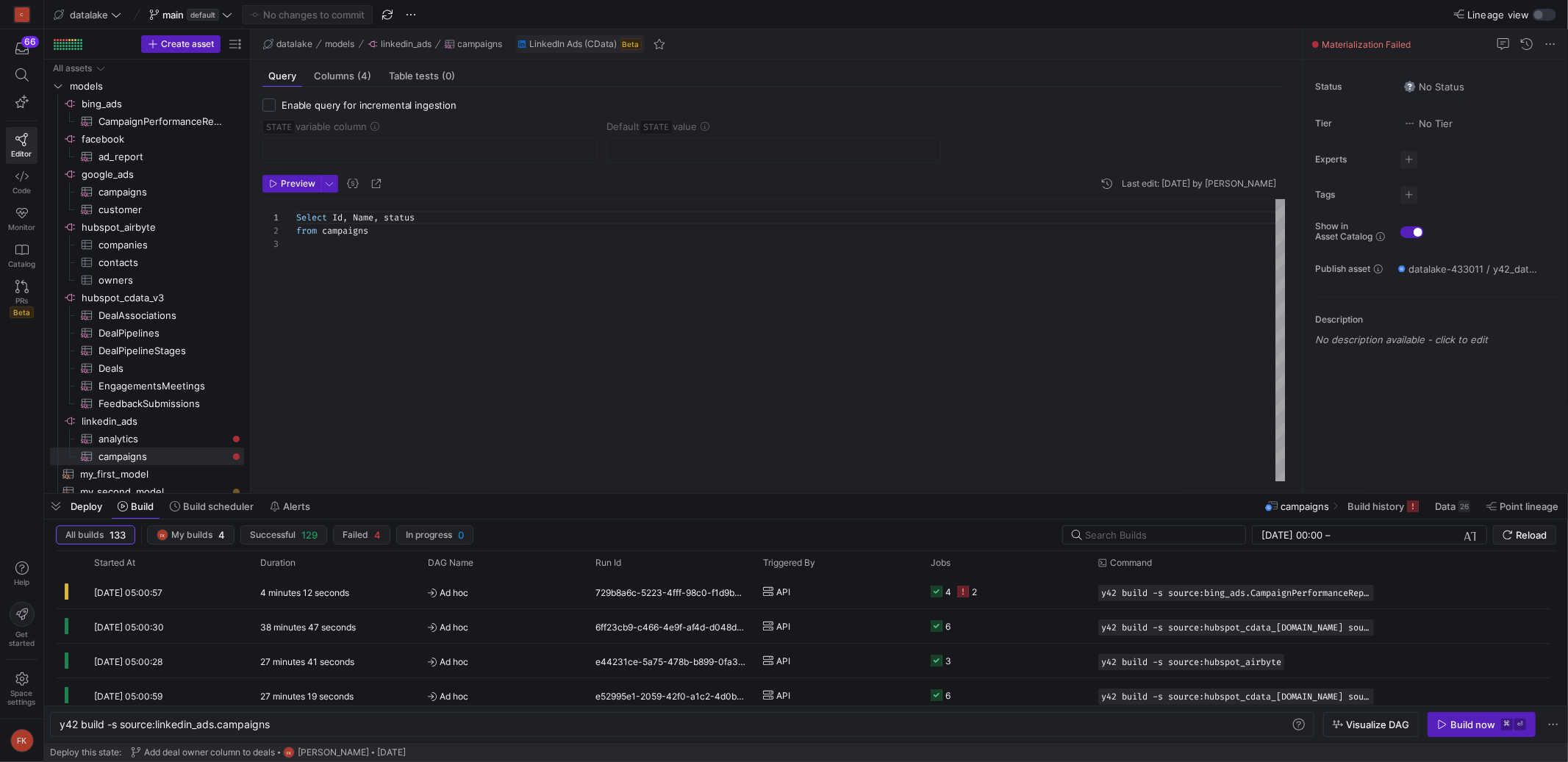
click at [1460, 728] on div "Build now" at bounding box center [1472, 725] width 45 height 12
click at [164, 434] on span "analytics​​​​​​​​​" at bounding box center [162, 439] width 129 height 17
type textarea "SELECT UsageStartTime, UsageEndTime, -- ReportStartTime, -- ReportEndTime, Find…"
type textarea "y42 build -s source:linkedin_ads.analytics"
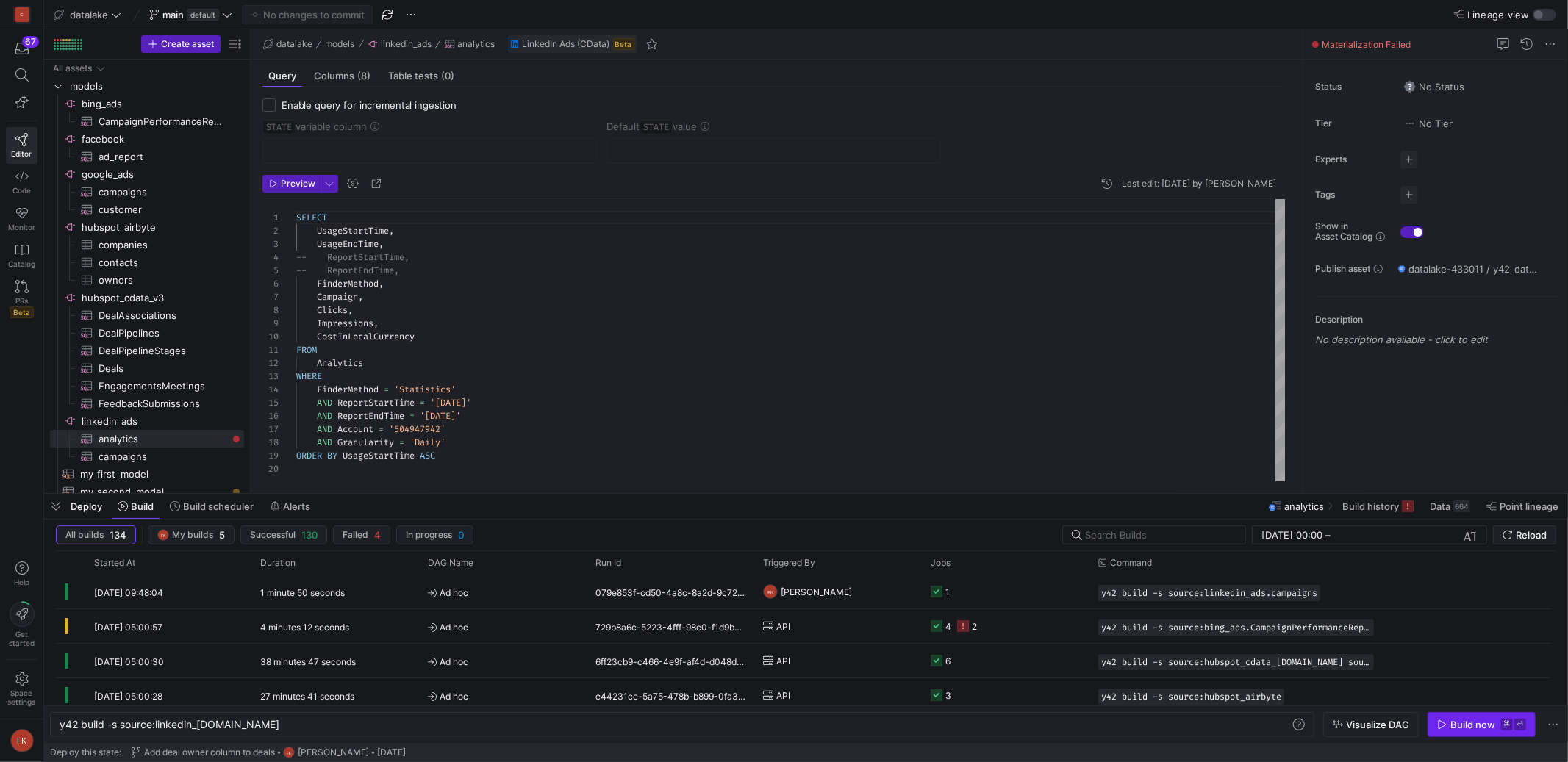
click at [1467, 729] on div "Build now" at bounding box center [1472, 725] width 45 height 12
